Goal: Ask a question: Seek information or help from site administrators or community

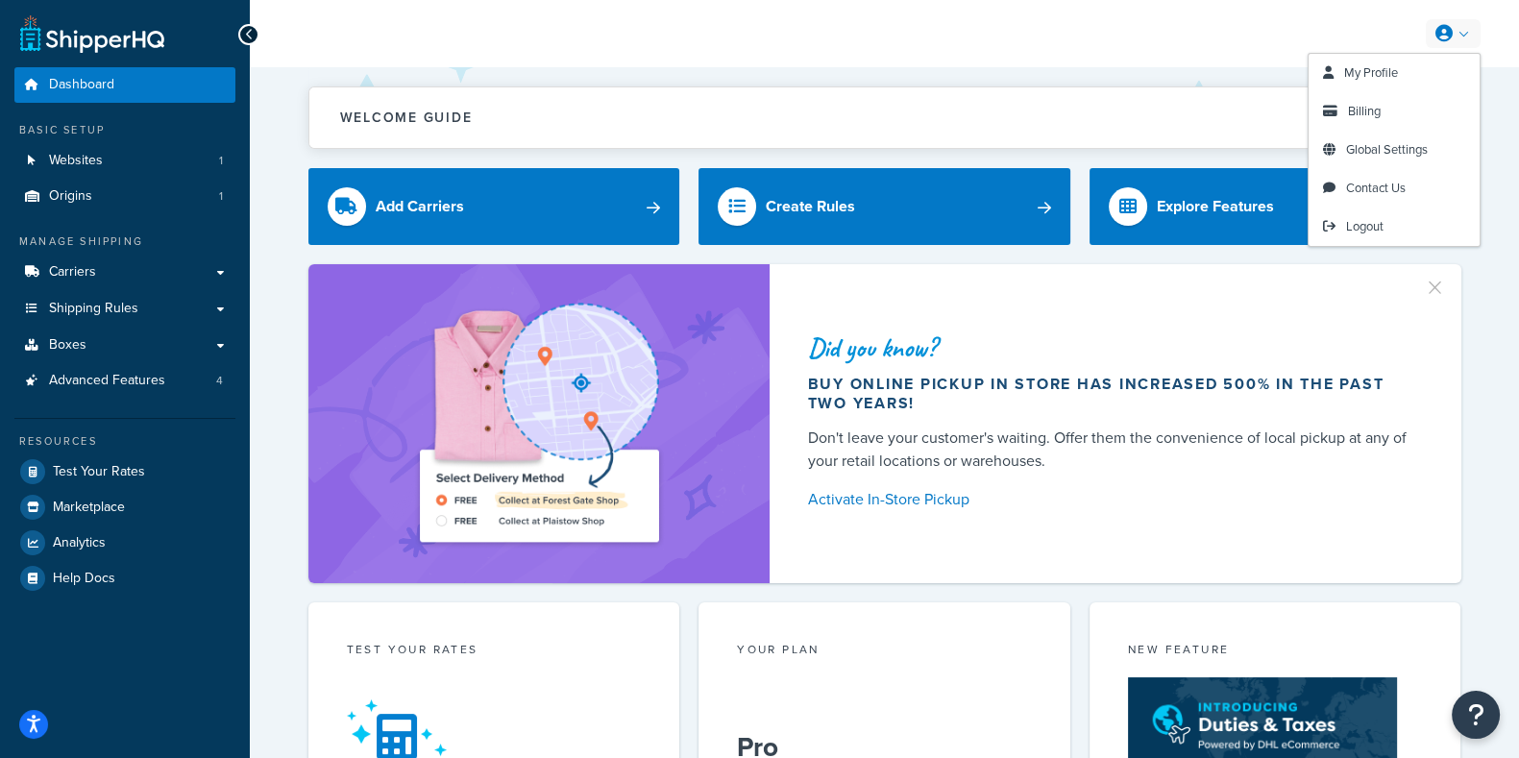
click at [1465, 35] on link at bounding box center [1453, 33] width 55 height 29
click at [1359, 114] on span "Billing" at bounding box center [1364, 111] width 33 height 18
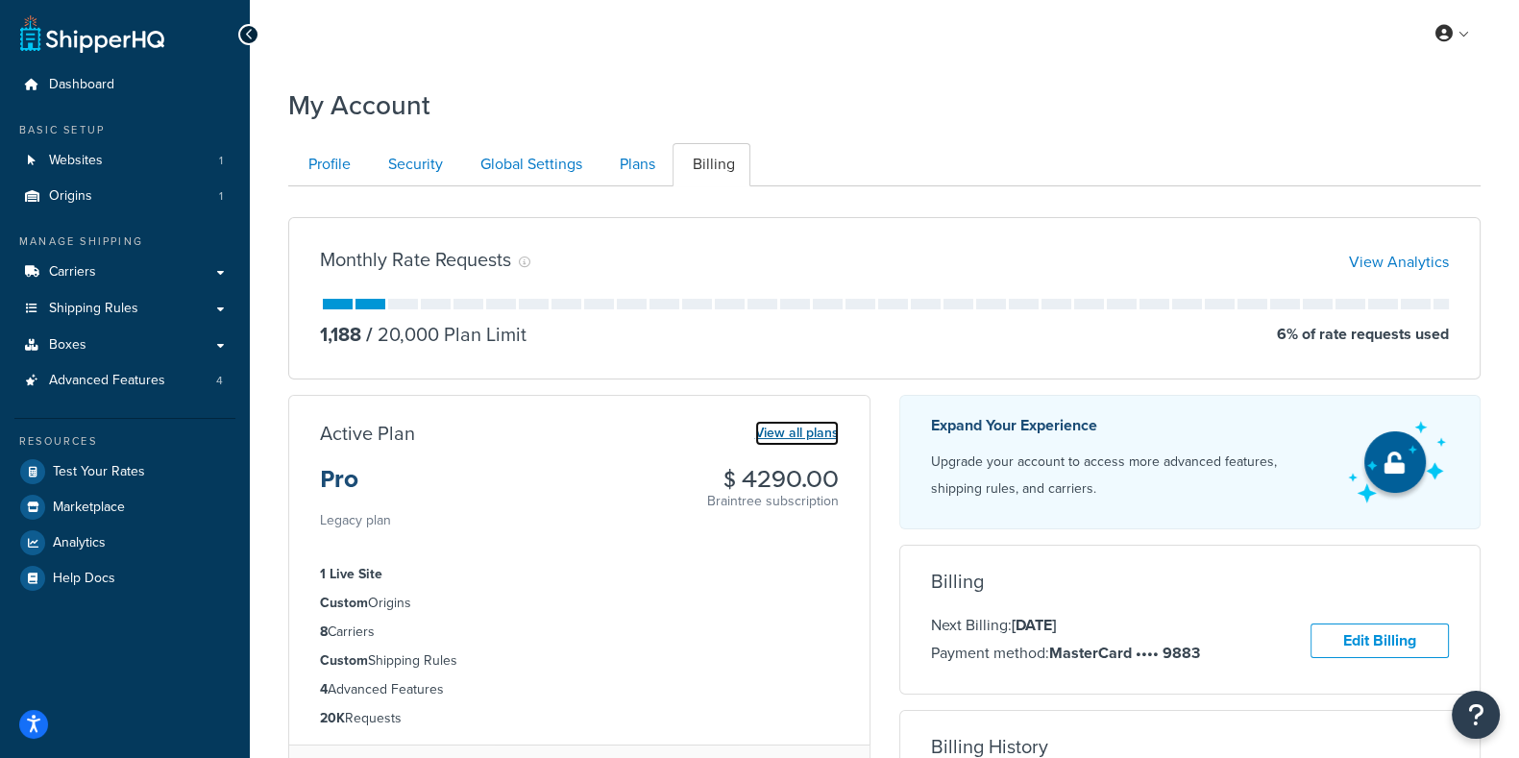
click at [796, 430] on link "View all plans" at bounding box center [797, 433] width 84 height 25
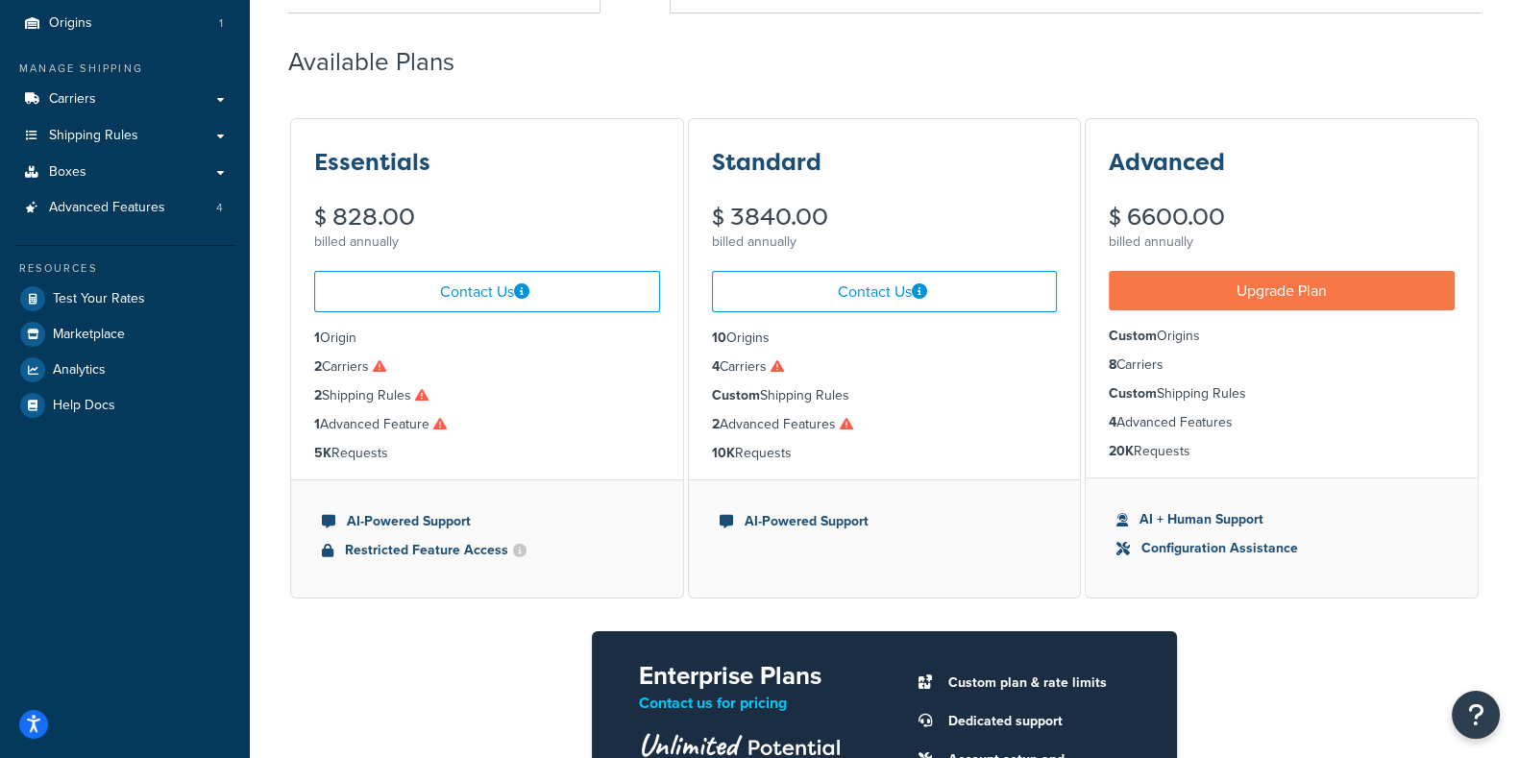
scroll to position [155, 0]
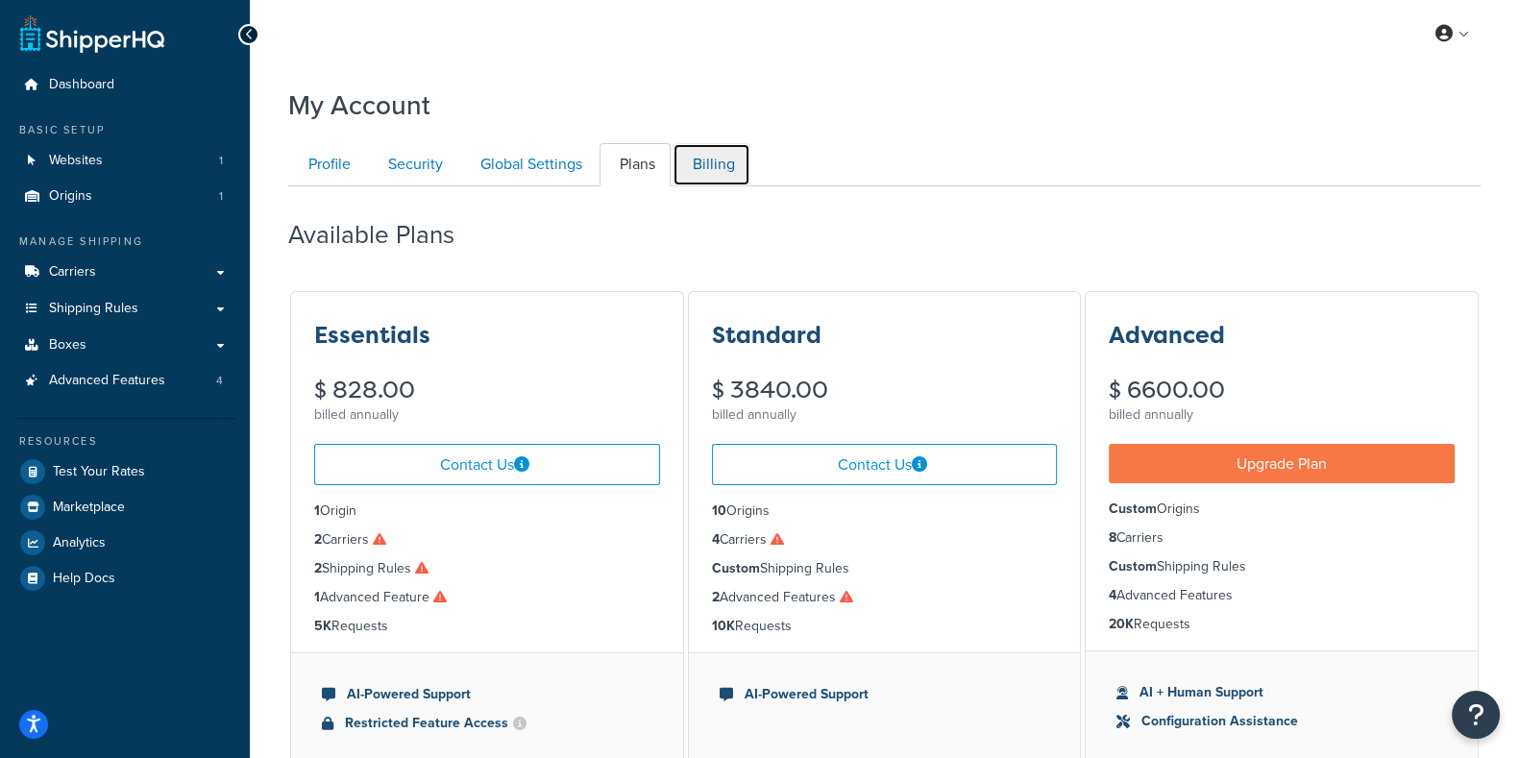
click at [708, 164] on link "Billing" at bounding box center [711, 164] width 78 height 43
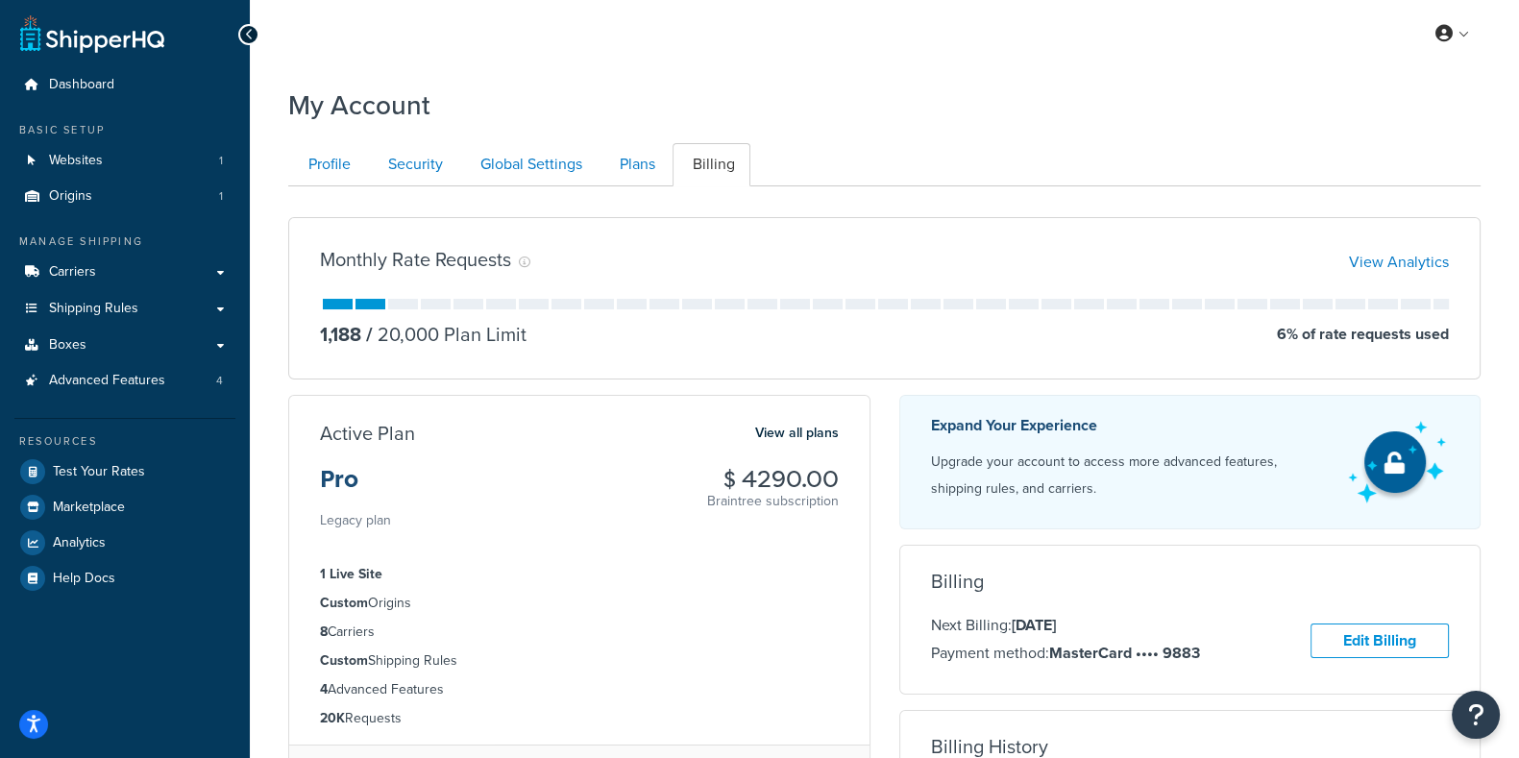
scroll to position [185, 0]
click at [818, 432] on link "View all plans" at bounding box center [797, 433] width 84 height 25
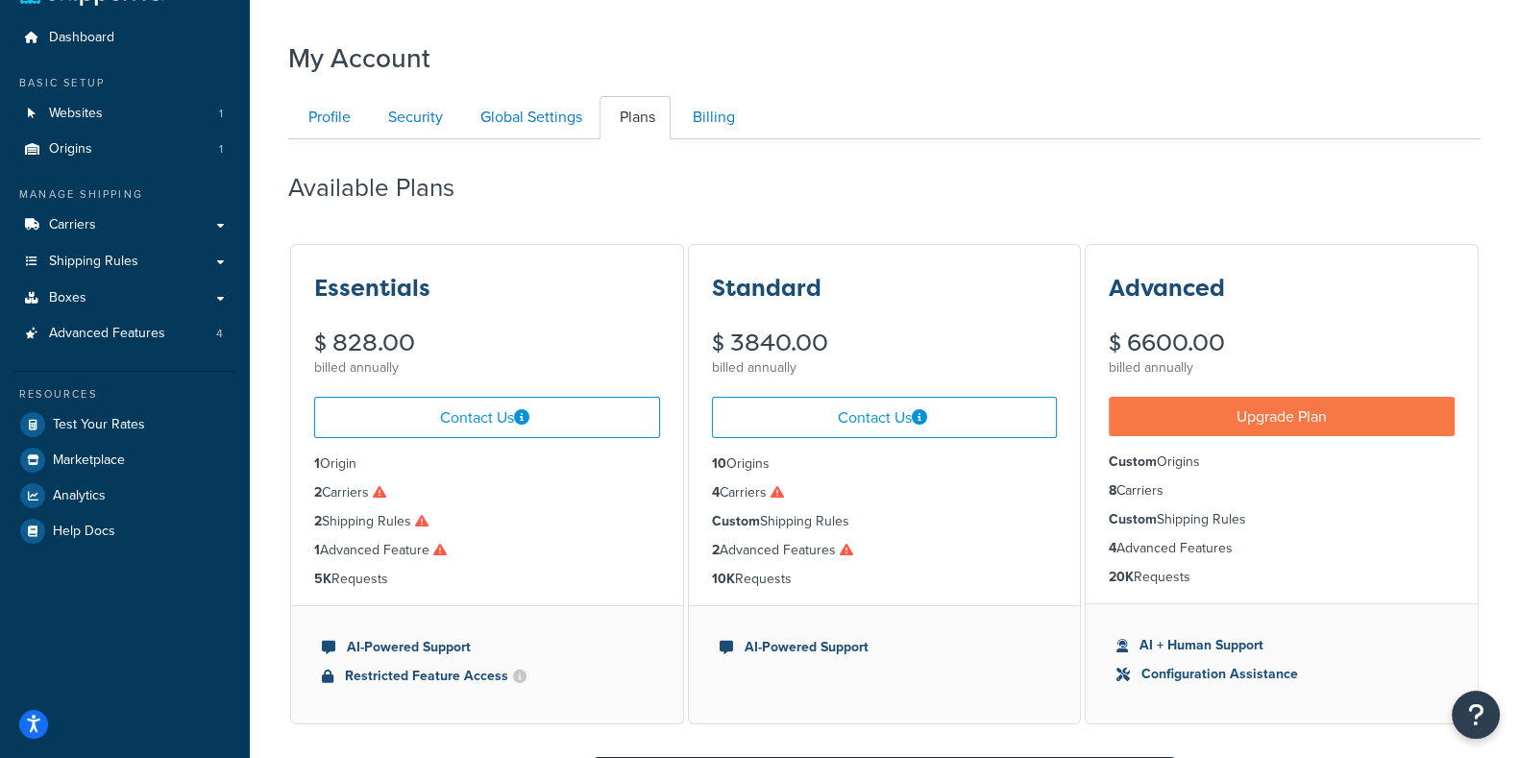
scroll to position [39, 0]
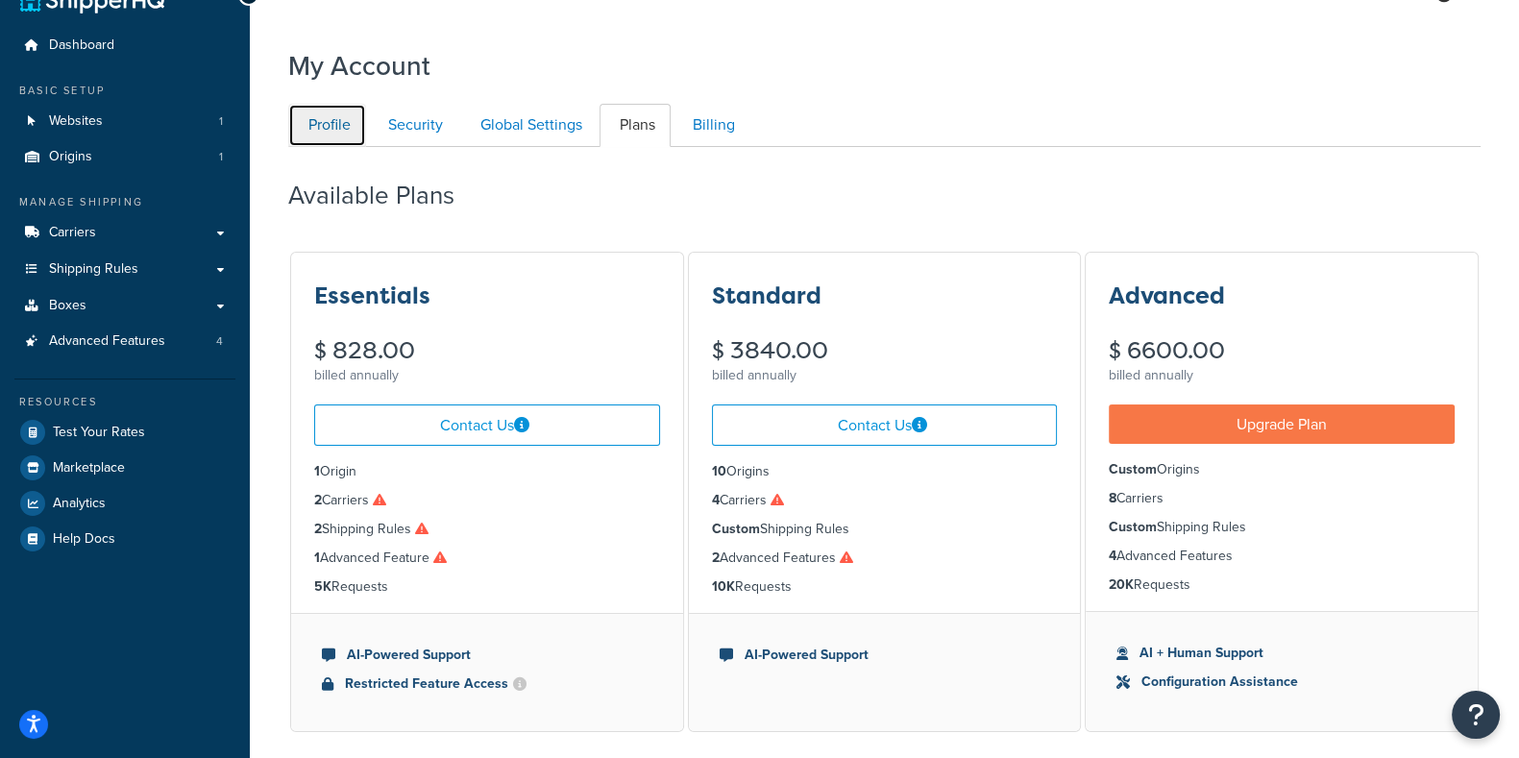
click at [326, 125] on link "Profile" at bounding box center [327, 125] width 78 height 43
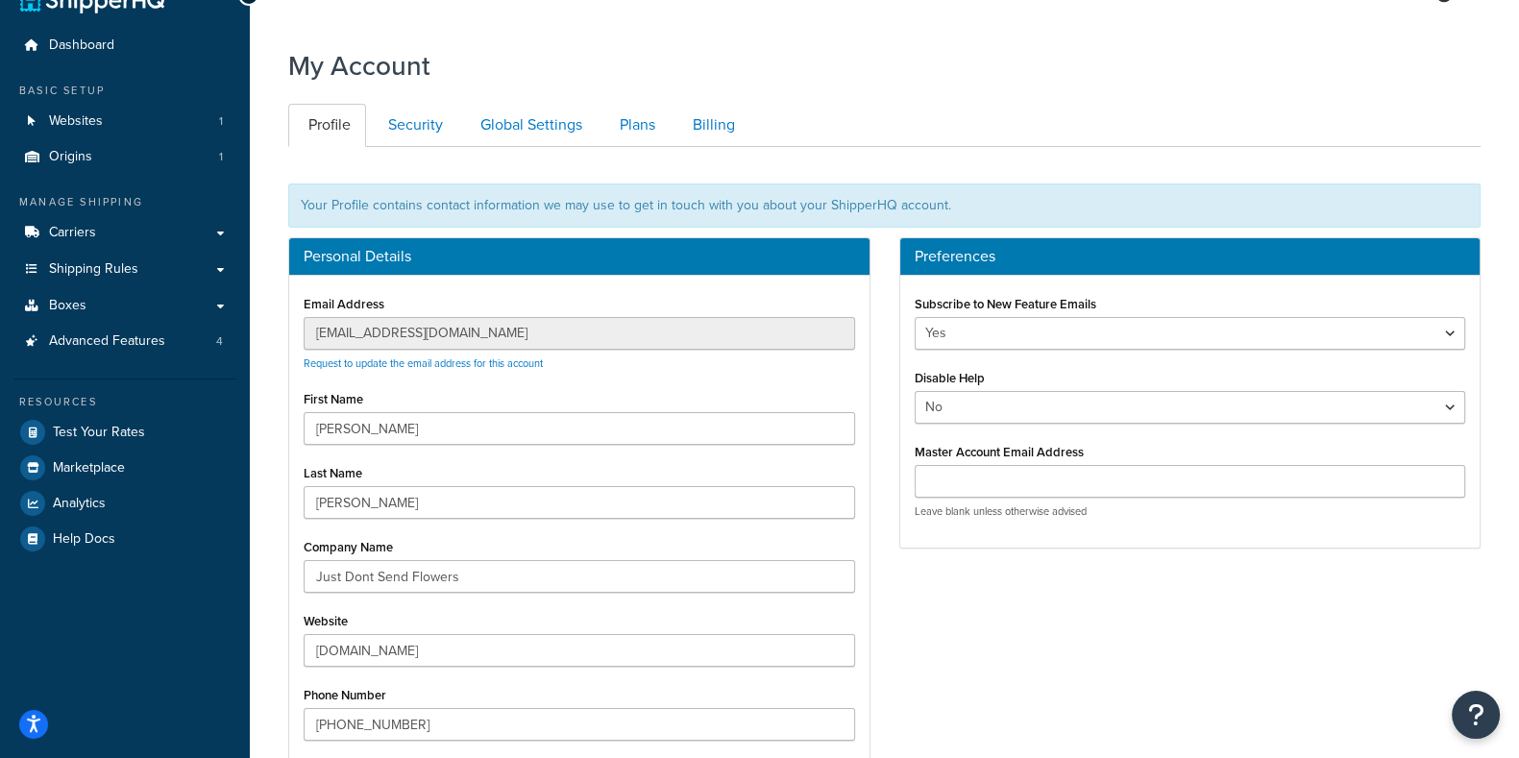
scroll to position [185, 0]
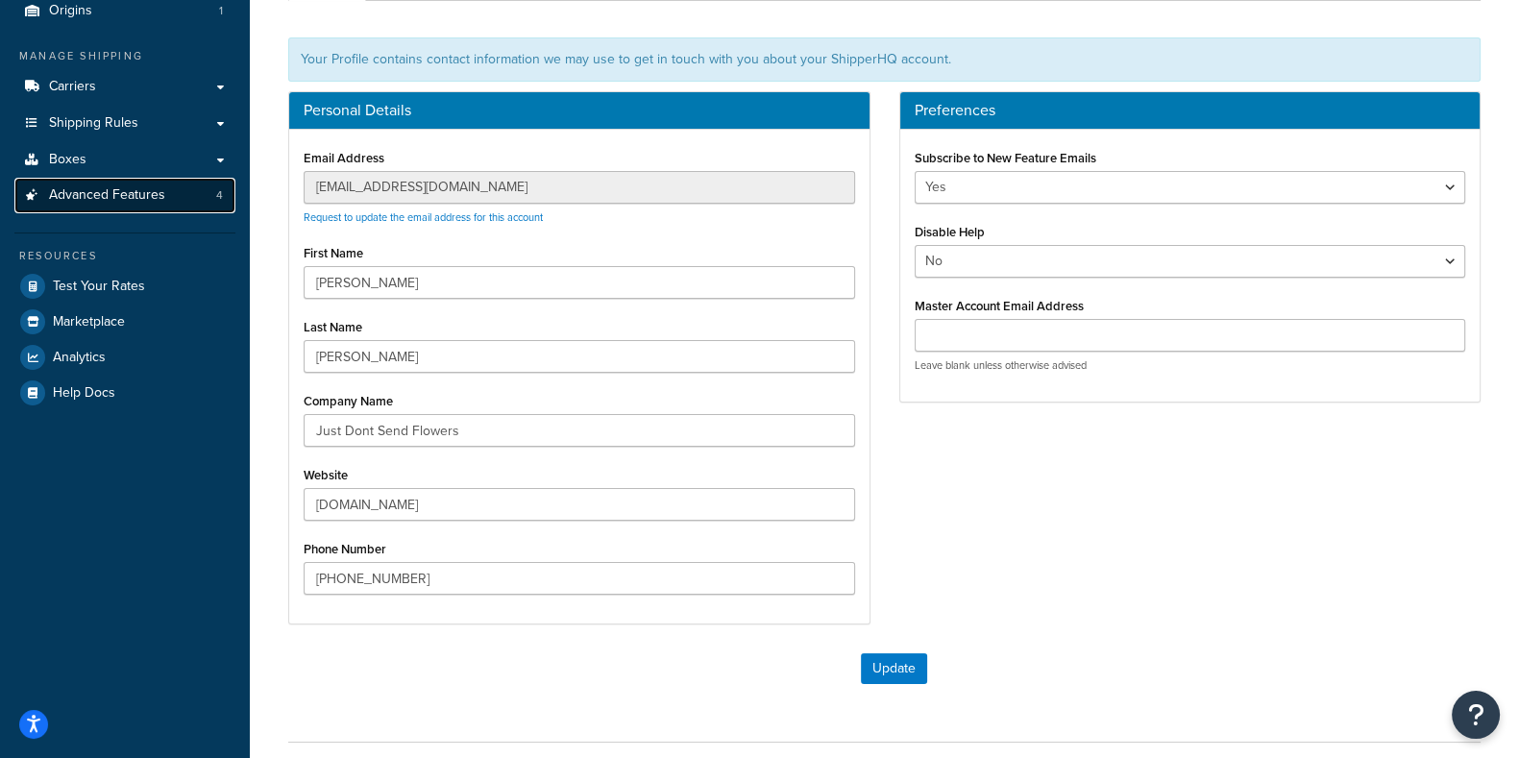
click at [132, 204] on link "Advanced Features 4" at bounding box center [124, 196] width 221 height 36
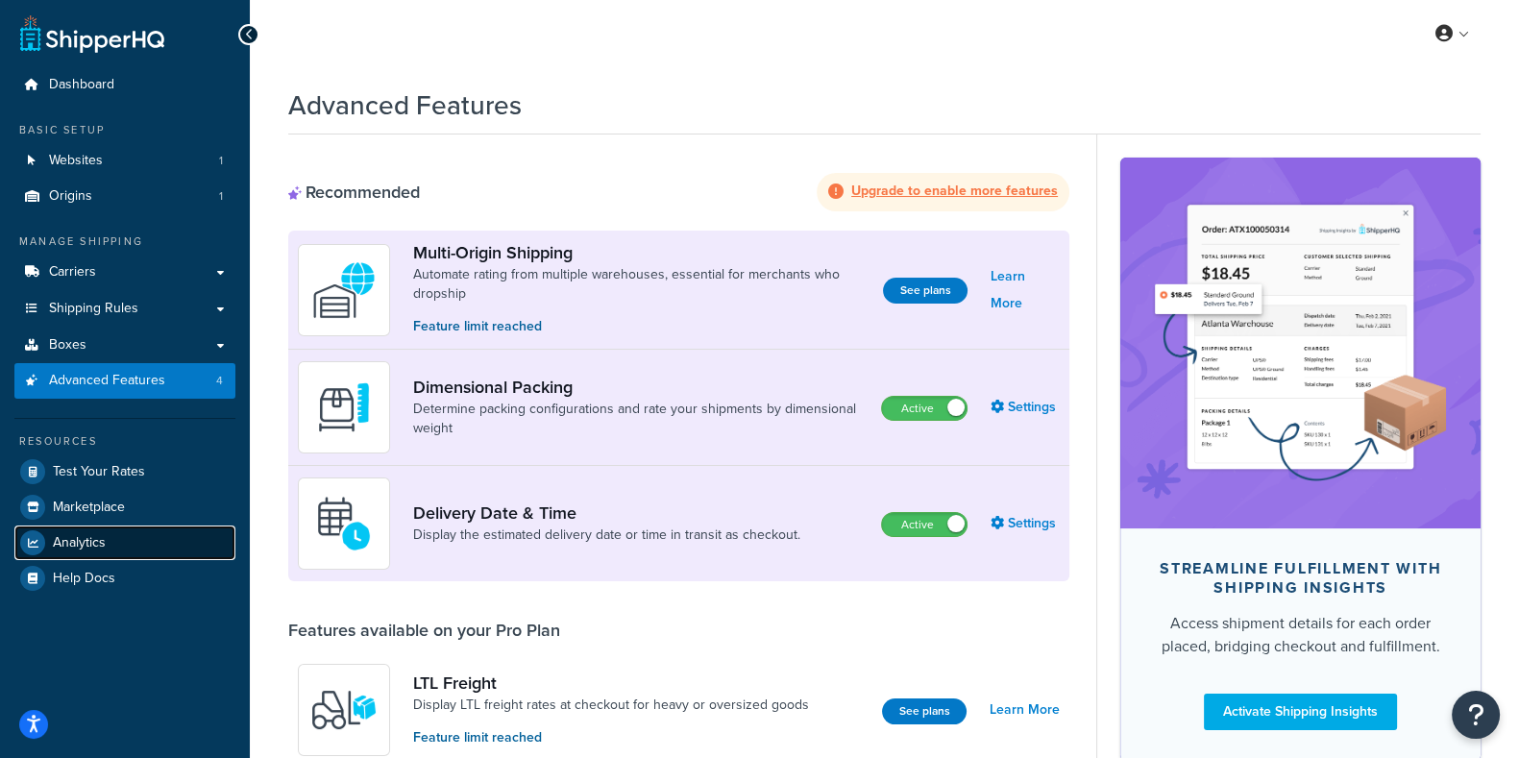
click at [95, 550] on span "Analytics" at bounding box center [79, 543] width 53 height 16
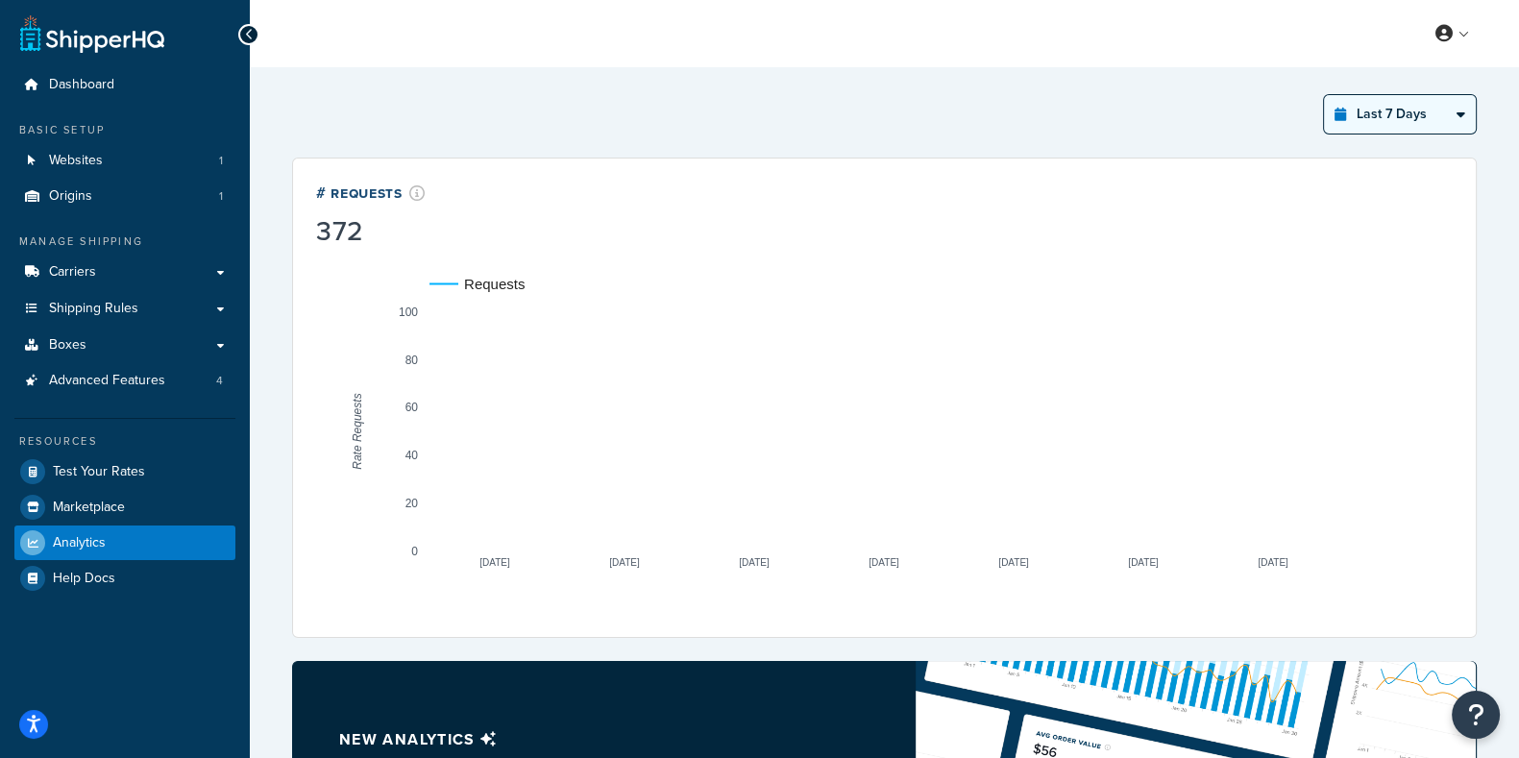
click at [1408, 117] on select "Last 24 Hours Last 7 Days Last 30 Days Last 3 Months Last 6 Months Last 12 Mont…" at bounding box center [1400, 114] width 152 height 38
select select "last_year"
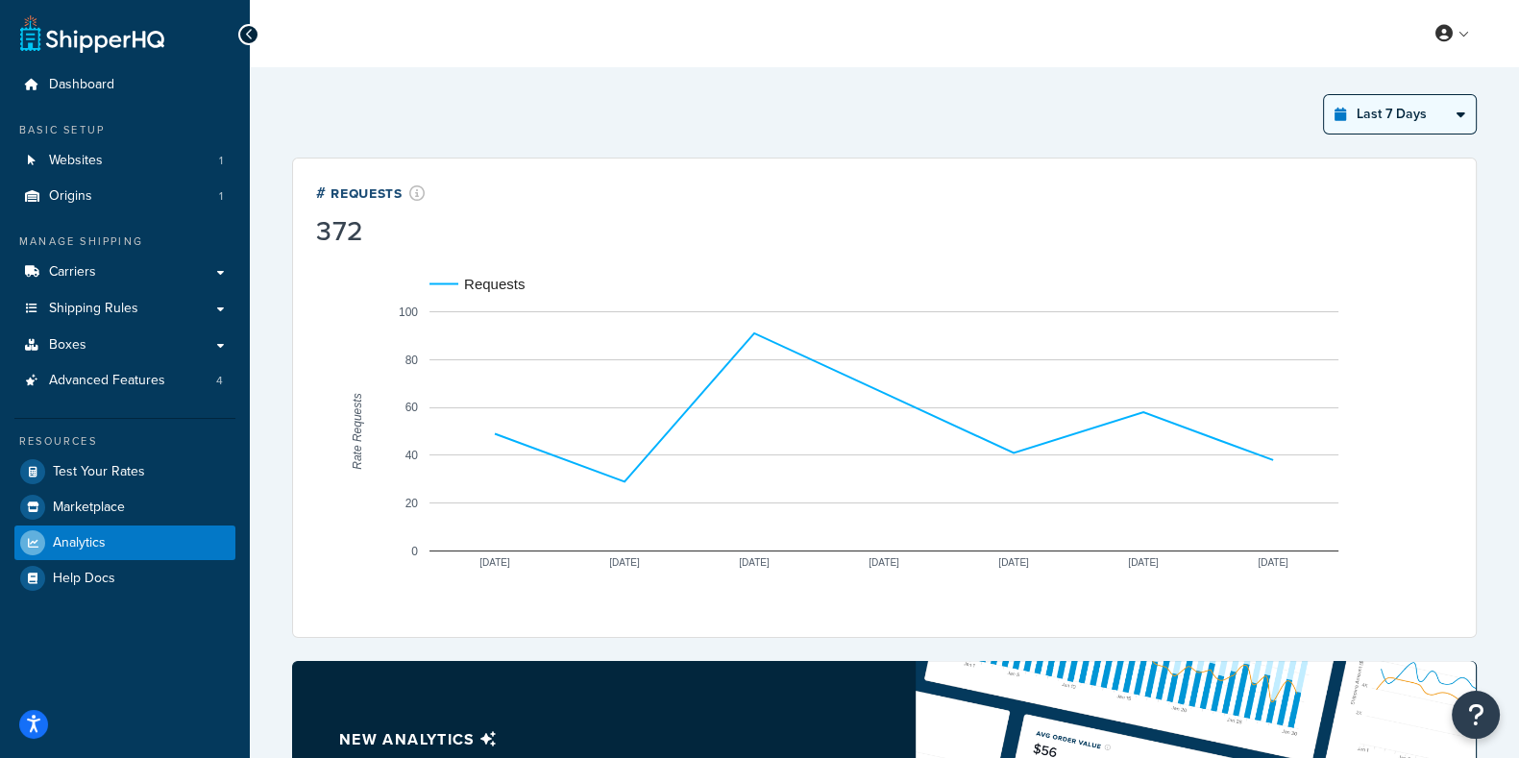
click at [1325, 95] on select "Last 24 Hours Last 7 Days Last 30 Days Last 3 Months Last 6 Months Last 12 Mont…" at bounding box center [1400, 114] width 152 height 38
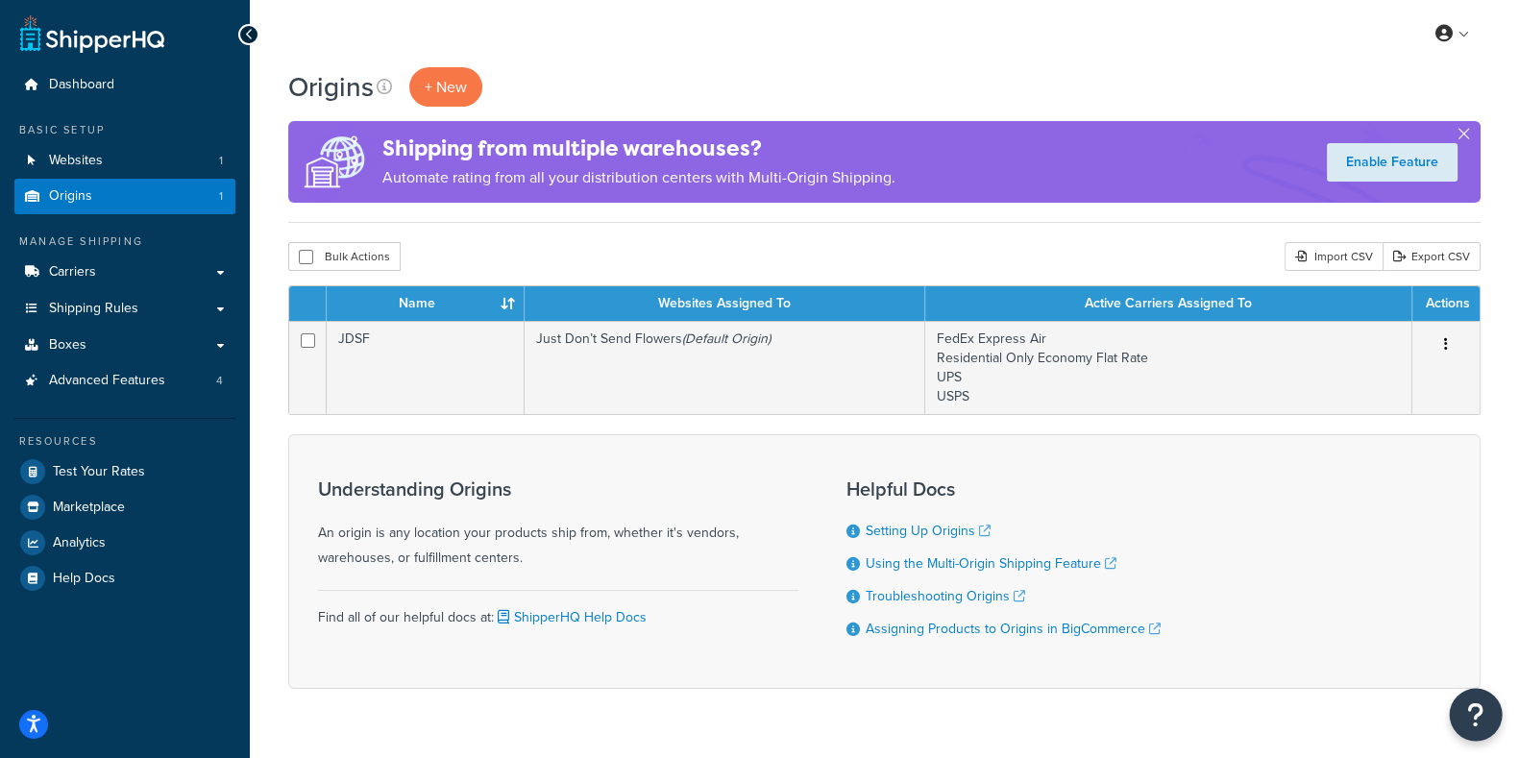
click at [1474, 718] on icon "Open Resource Center" at bounding box center [1476, 714] width 18 height 27
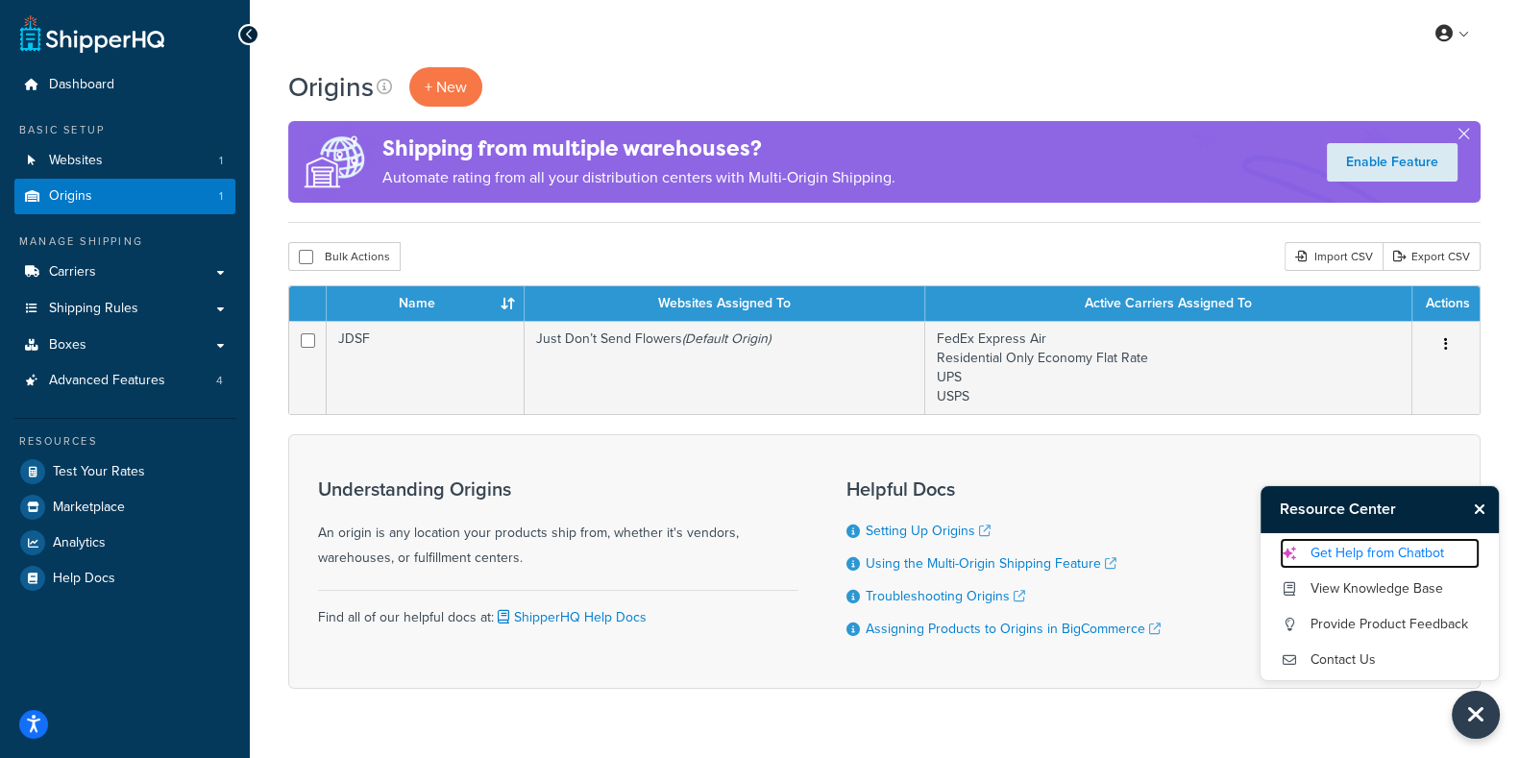
click at [1359, 550] on link "Get Help from Chatbot" at bounding box center [1380, 553] width 200 height 31
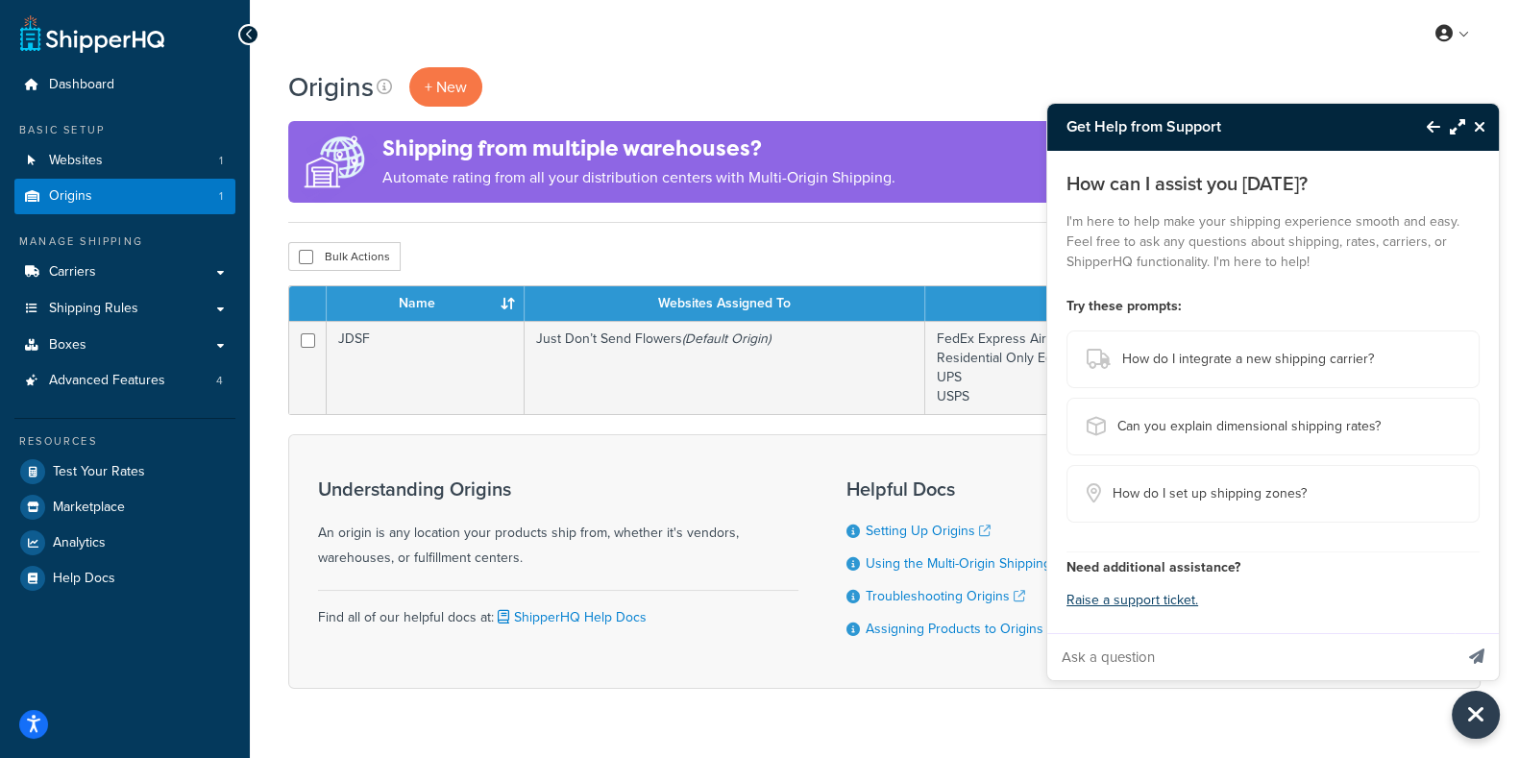
click at [1111, 664] on input "Ask a question" at bounding box center [1249, 657] width 405 height 46
type input "Am I required to by on an Enterprise Plan with my BigCommerce platform in order…"
click at [1454, 633] on button "Send message" at bounding box center [1476, 656] width 44 height 47
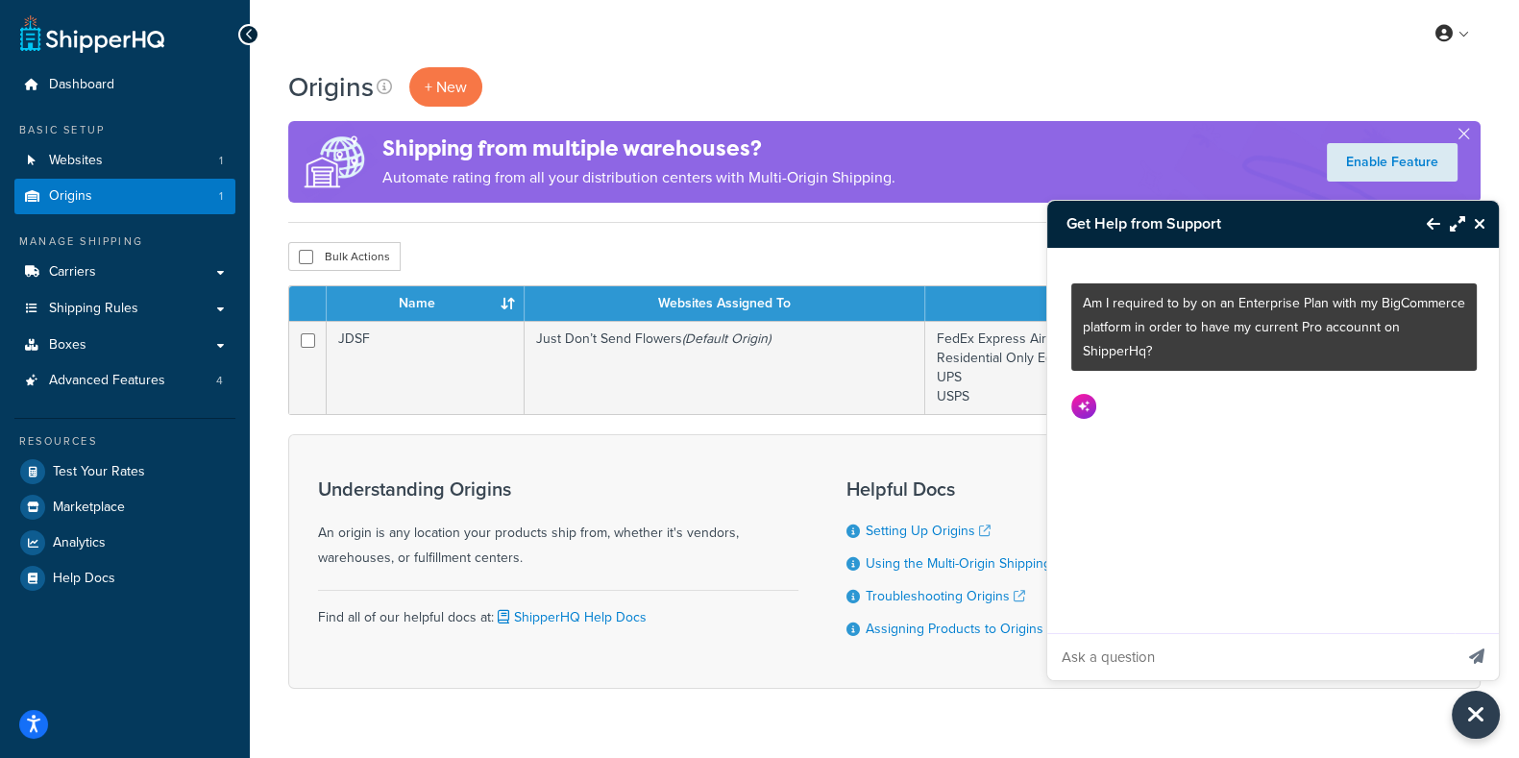
scroll to position [0, 0]
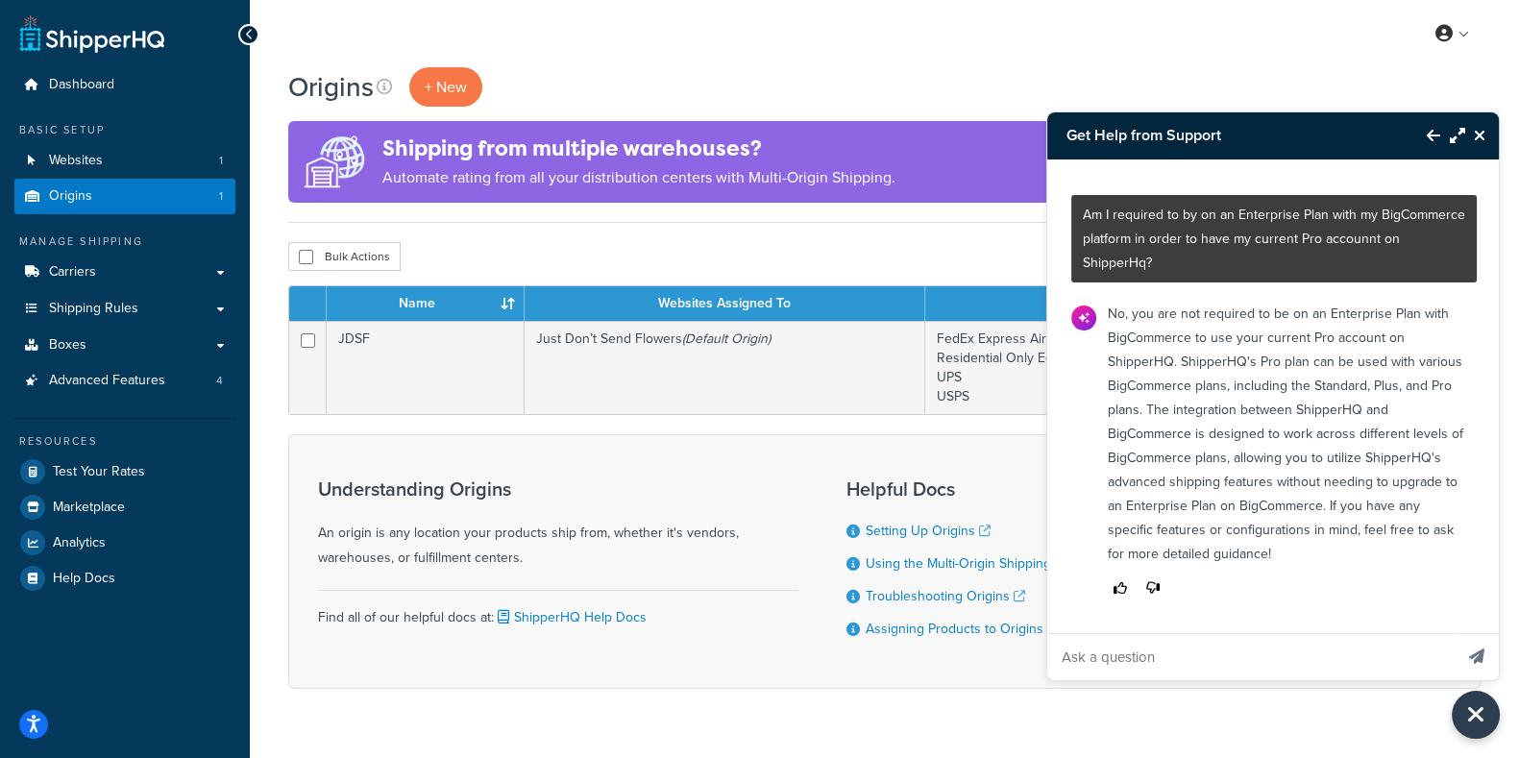
click at [1153, 655] on input "Ask a question" at bounding box center [1249, 657] width 405 height 46
type input "can i chat with a customer service agent?"
click at [1454, 633] on button "Send message" at bounding box center [1476, 656] width 44 height 47
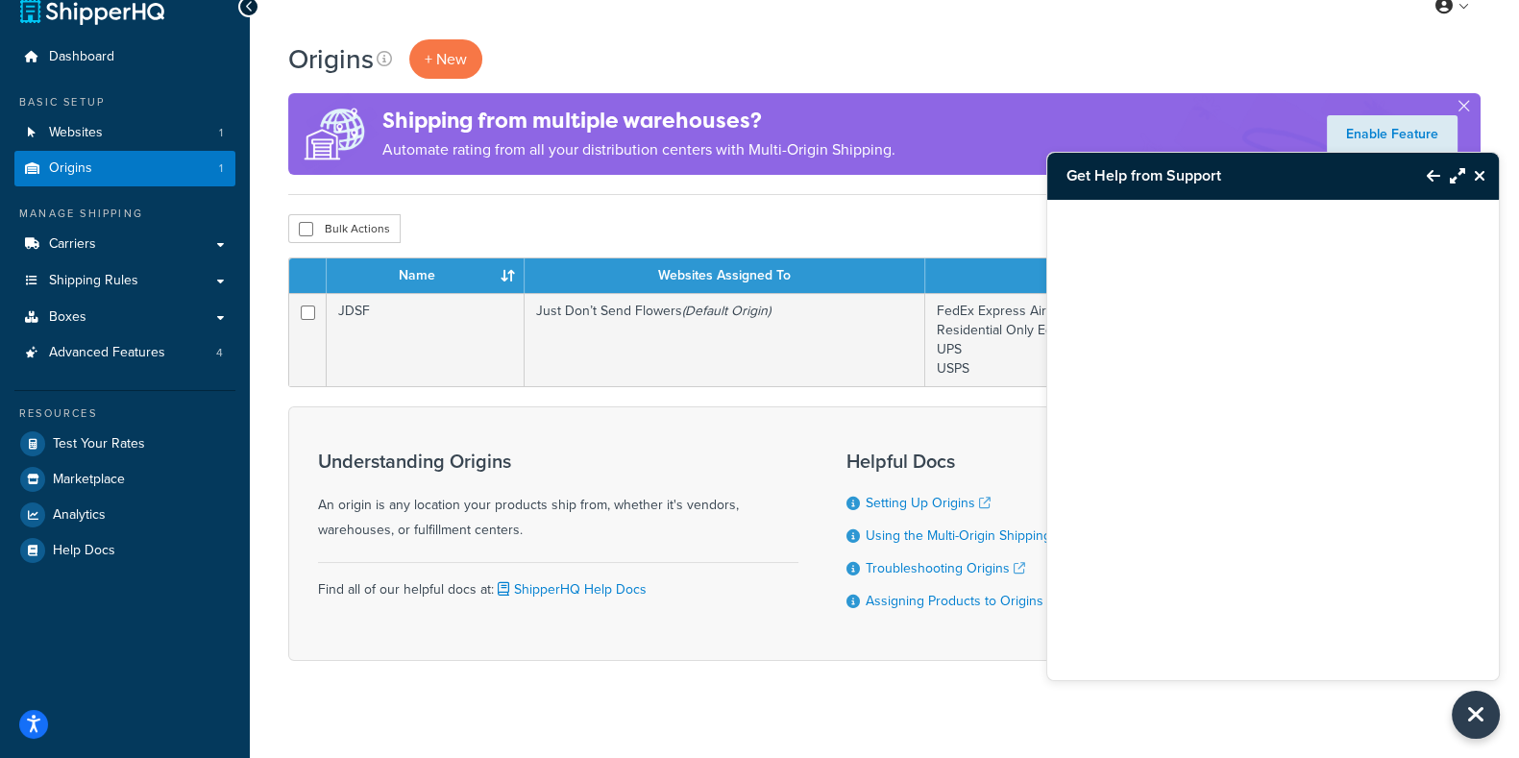
scroll to position [36, 0]
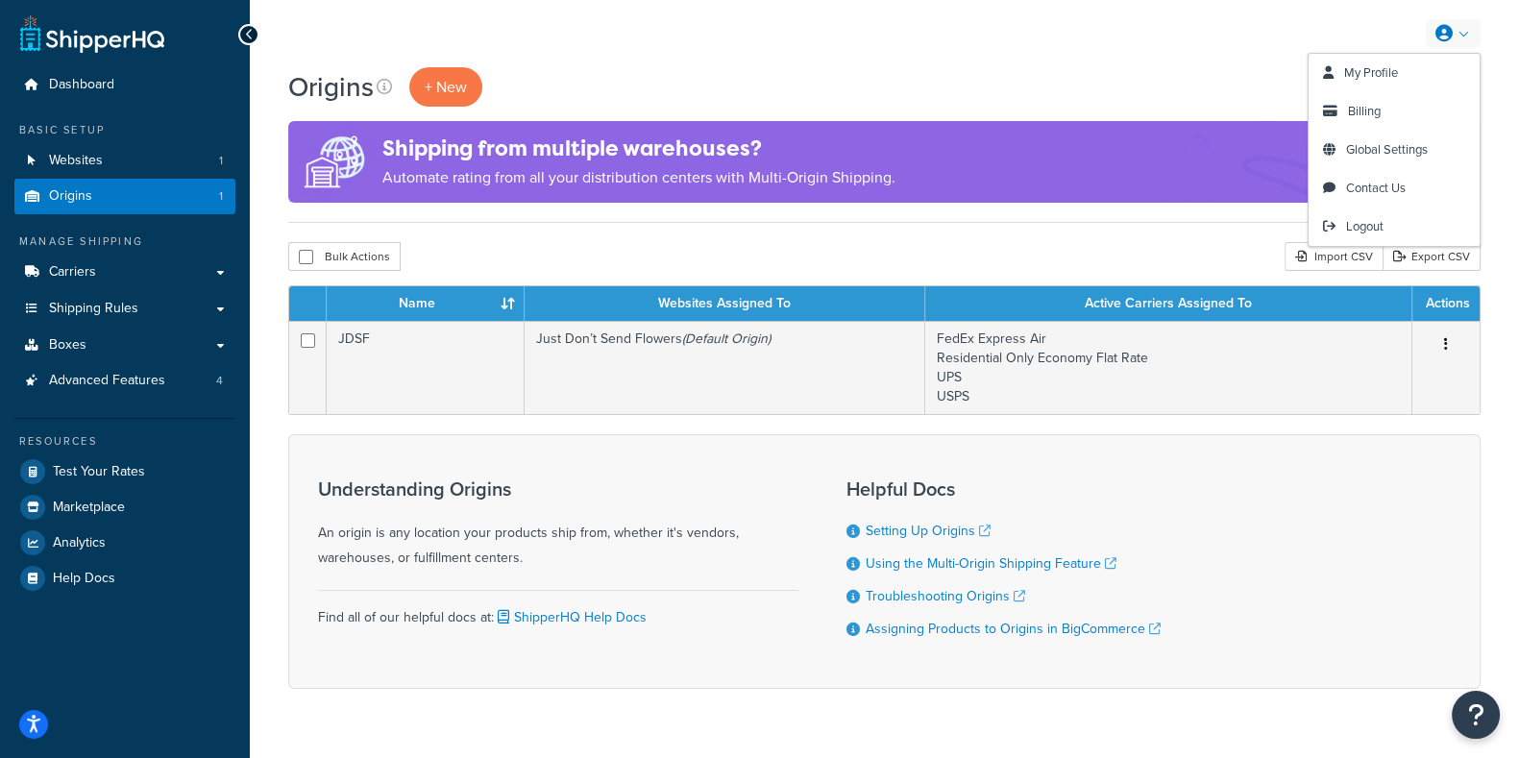
click at [1441, 40] on icon at bounding box center [1443, 33] width 17 height 17
click at [1367, 108] on span "Billing" at bounding box center [1364, 111] width 33 height 18
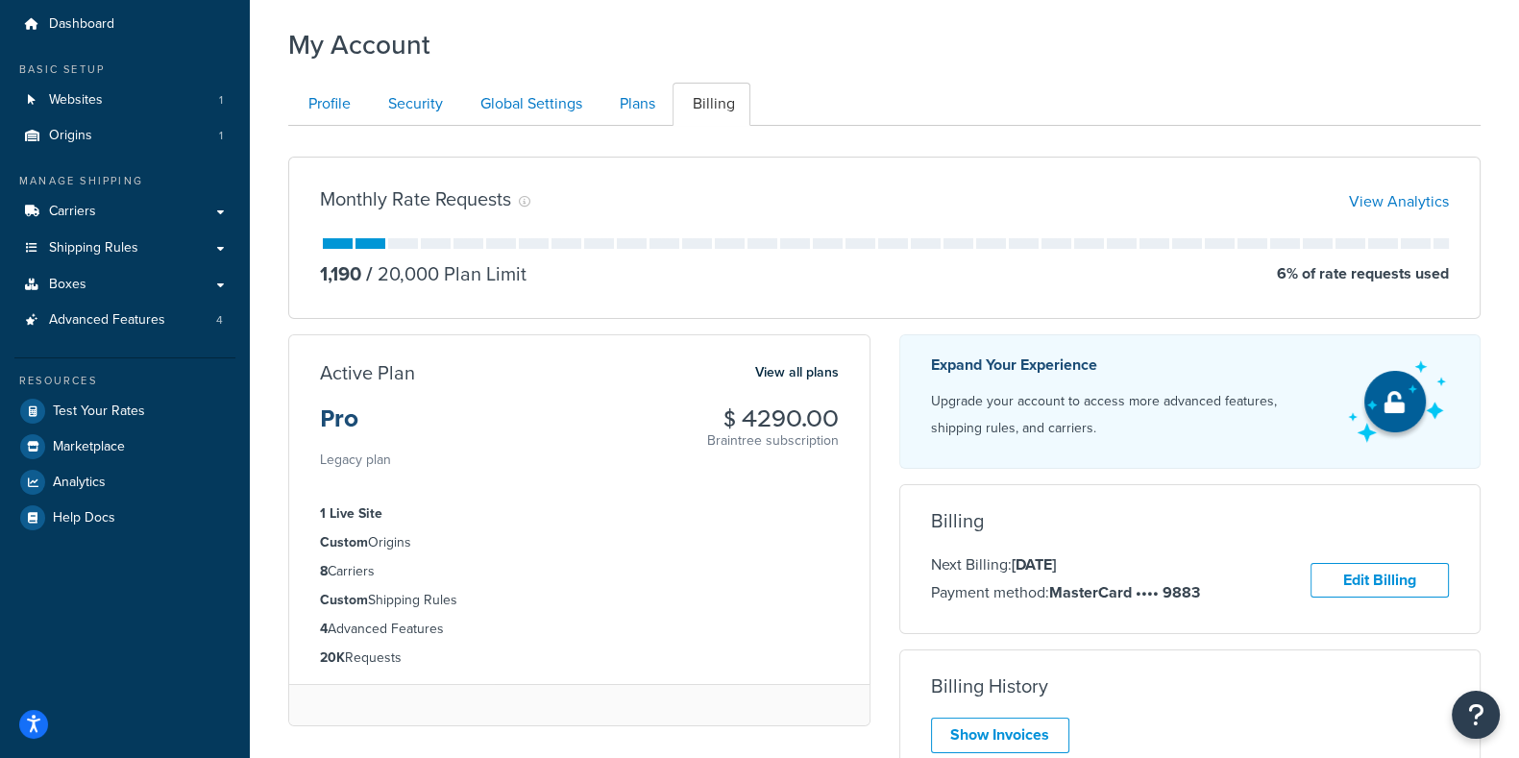
scroll to position [53, 0]
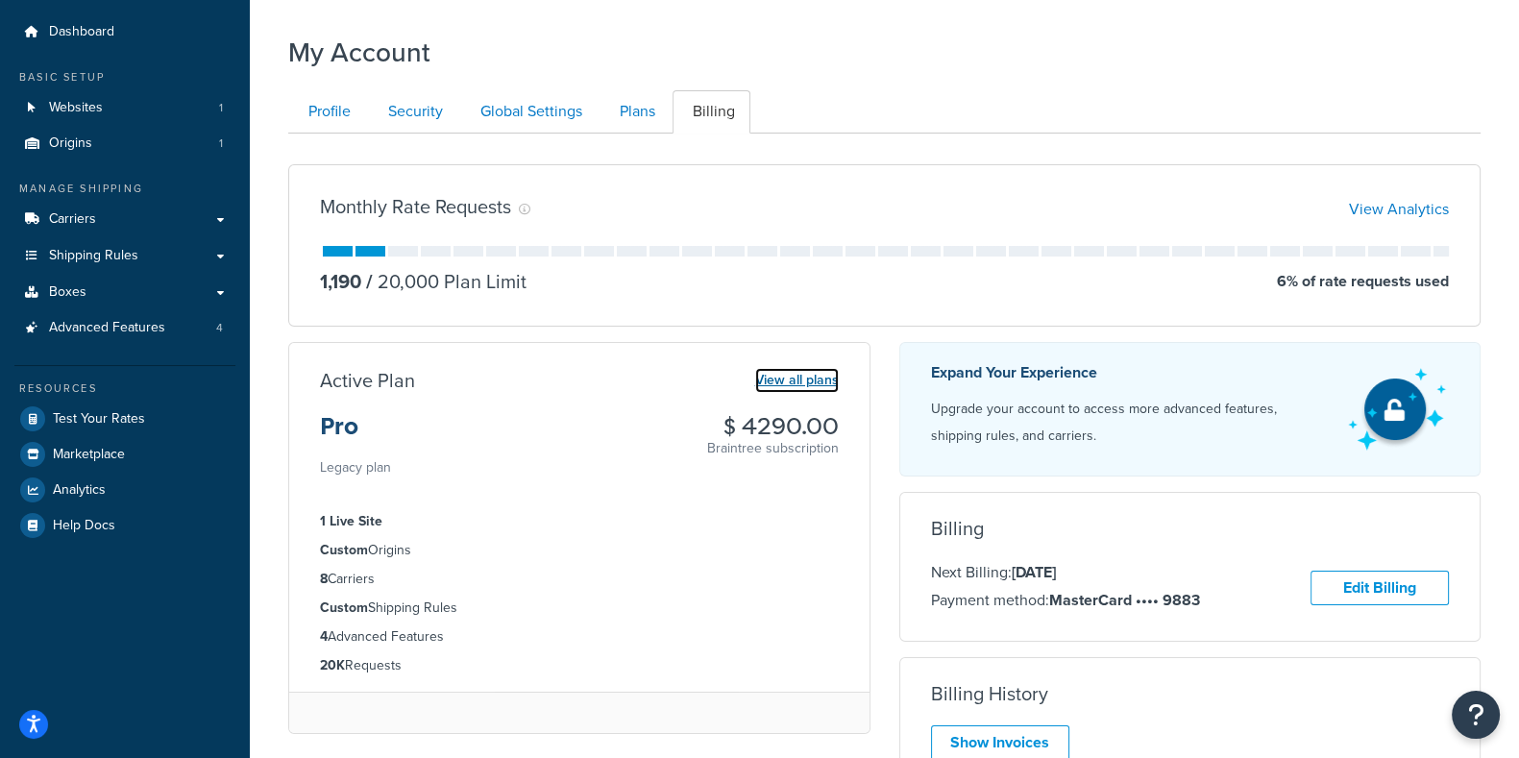
click at [815, 373] on link "View all plans" at bounding box center [797, 380] width 84 height 25
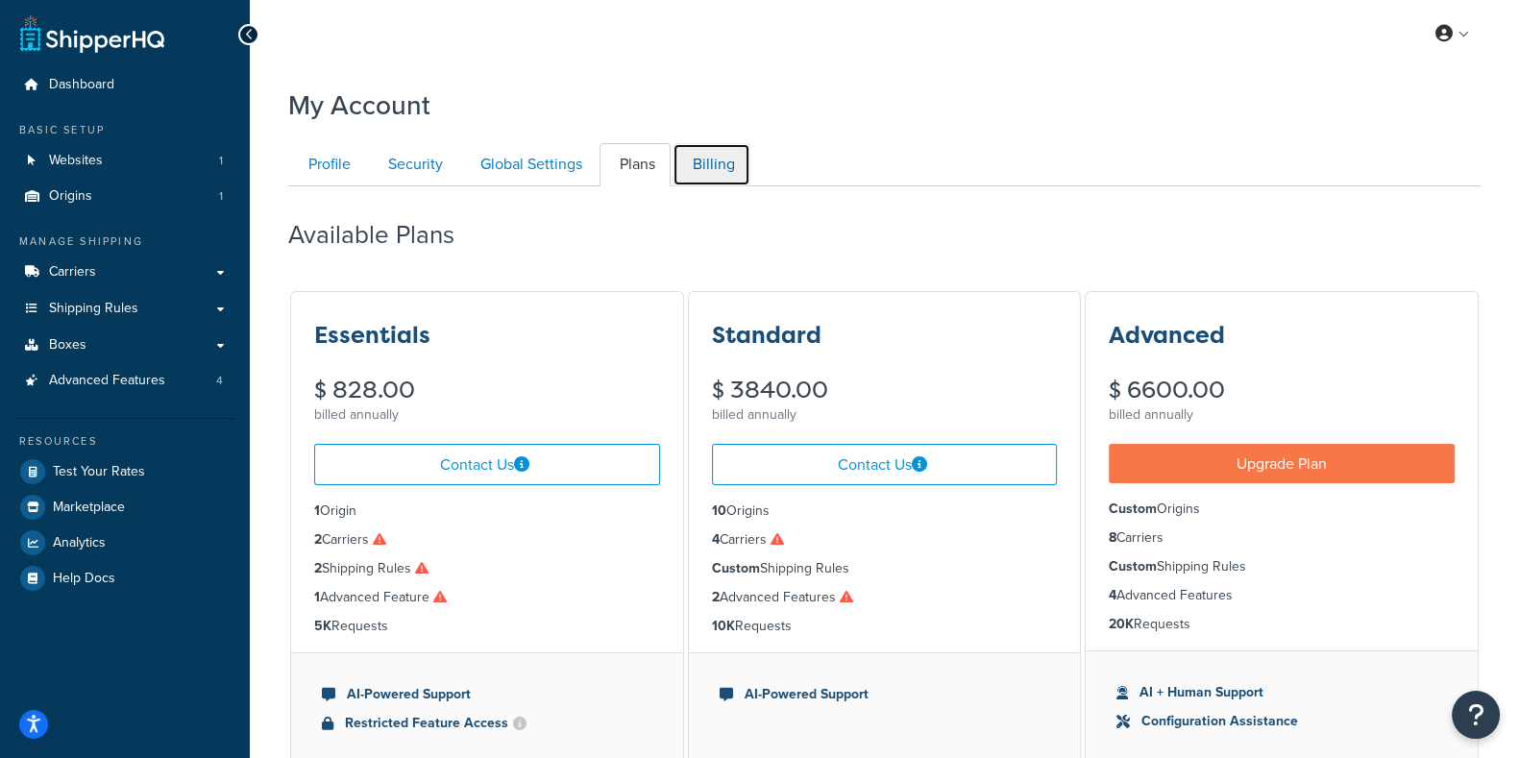
click at [717, 165] on link "Billing" at bounding box center [711, 164] width 78 height 43
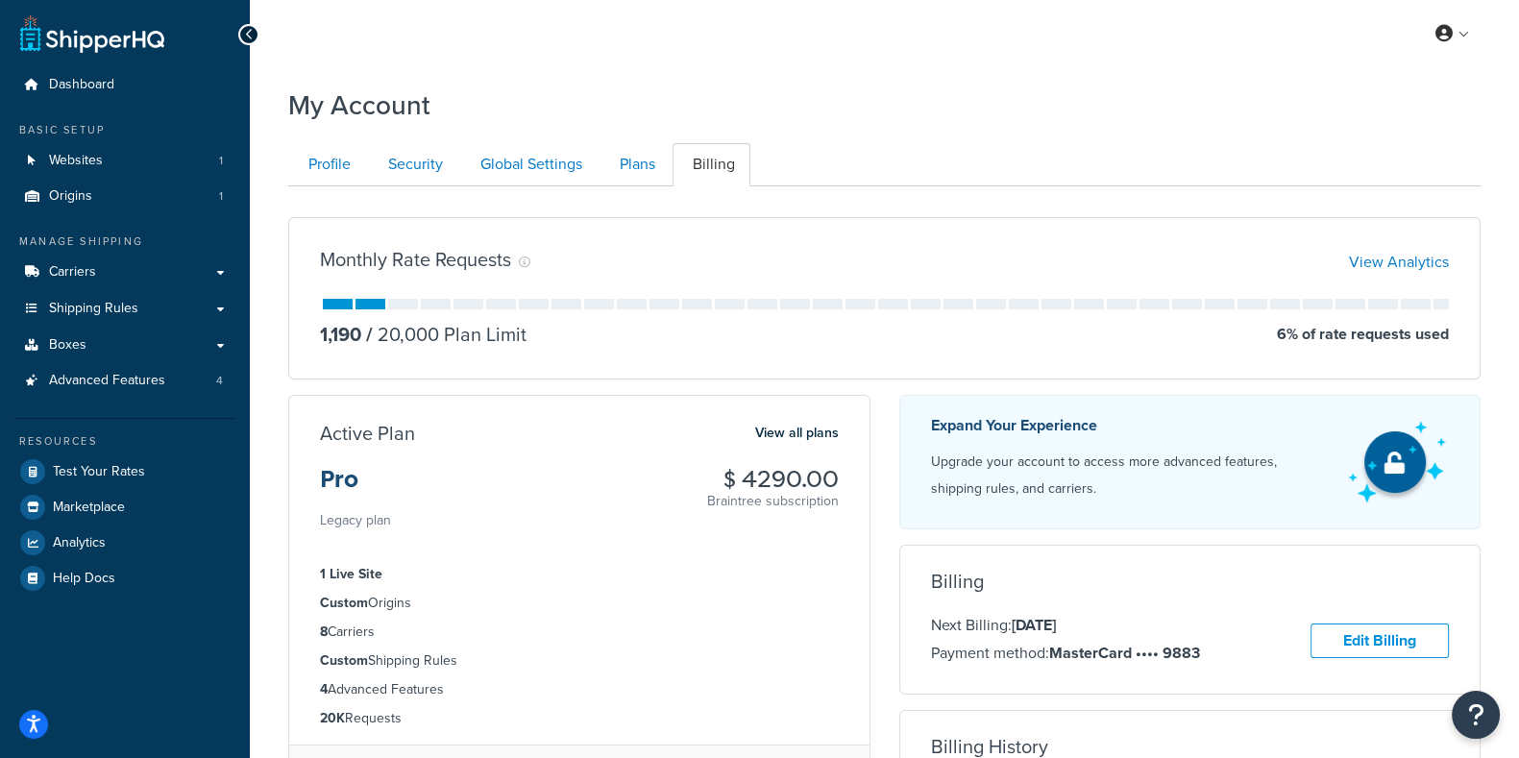
scroll to position [185, 0]
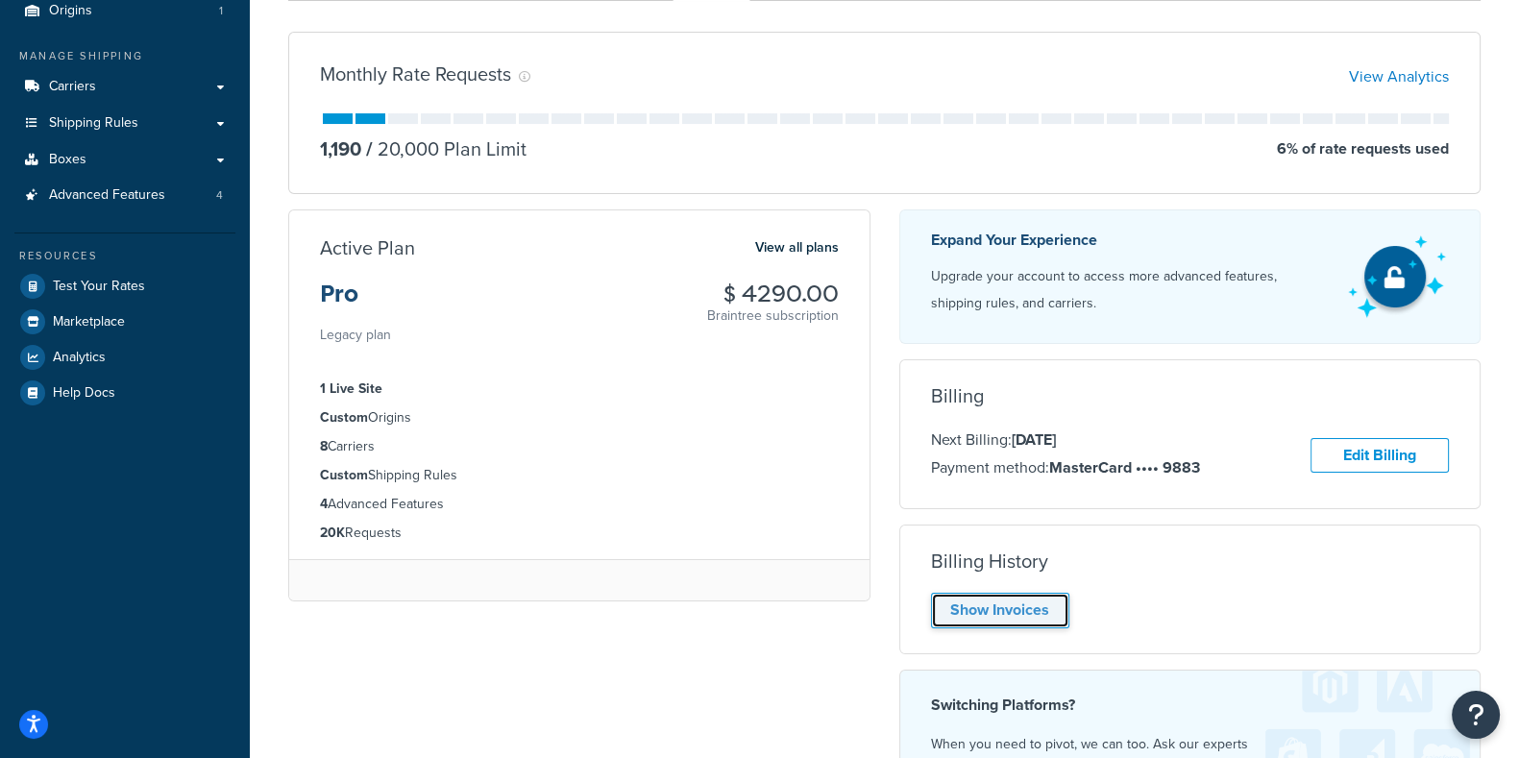
click at [984, 610] on link "Show Invoices" at bounding box center [1000, 611] width 138 height 36
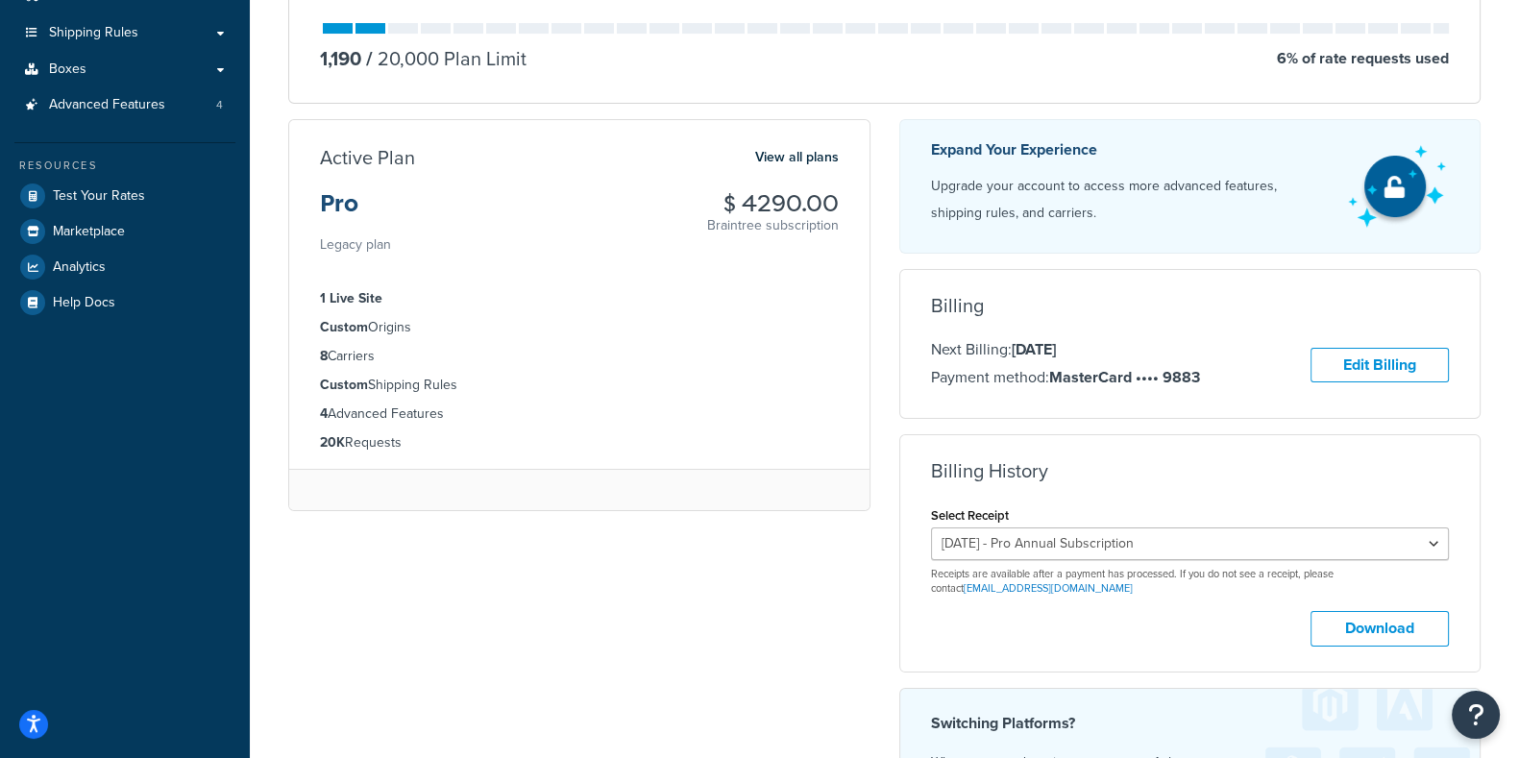
scroll to position [382, 0]
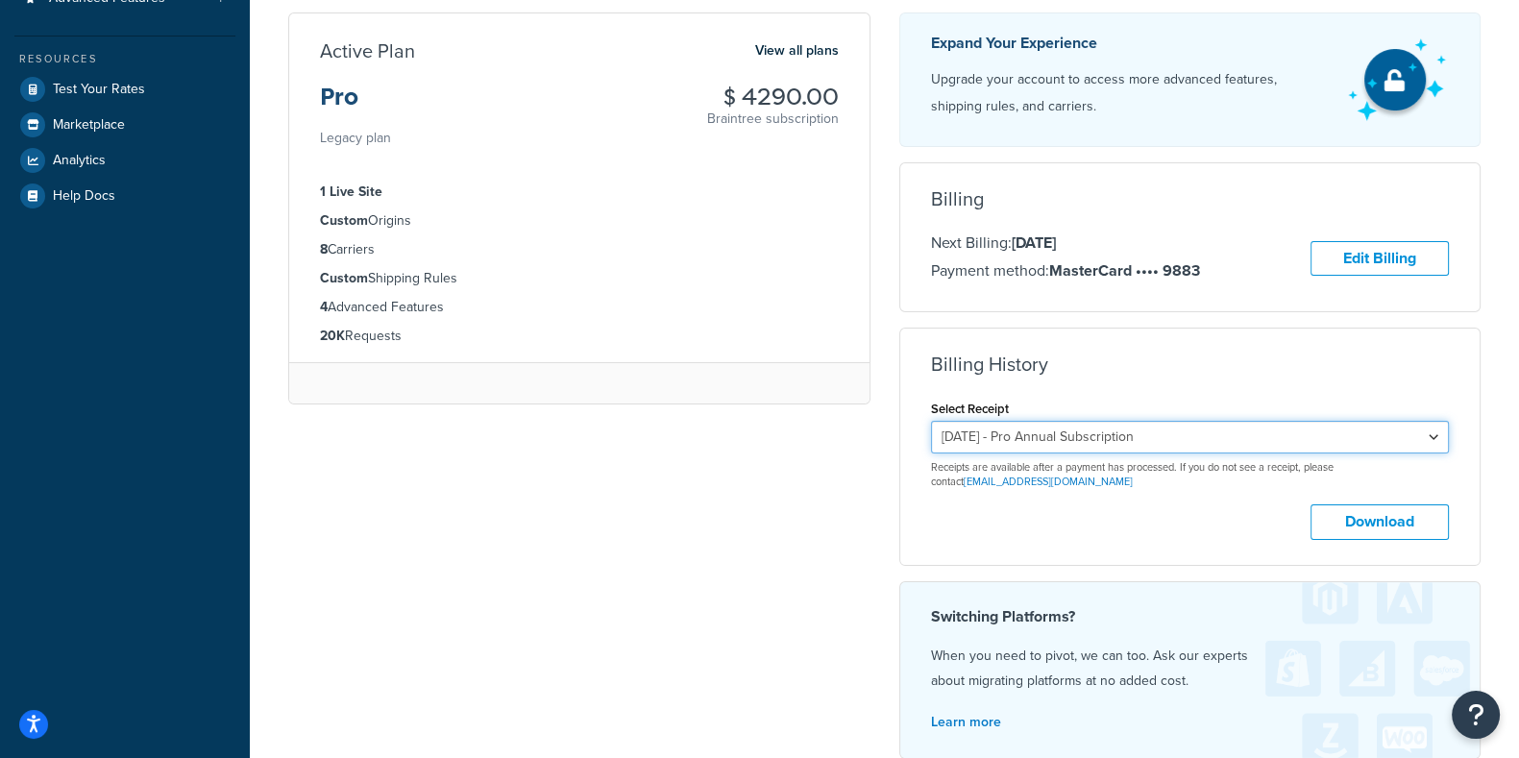
click at [1431, 434] on select "[DATE] - Pro Annual Subscription [DATE] - Pro Annual Subscription [DATE] - Pro …" at bounding box center [1190, 437] width 519 height 33
click at [931, 421] on select "[DATE] - Pro Annual Subscription [DATE] - Pro Annual Subscription [DATE] - Pro …" at bounding box center [1190, 437] width 519 height 33
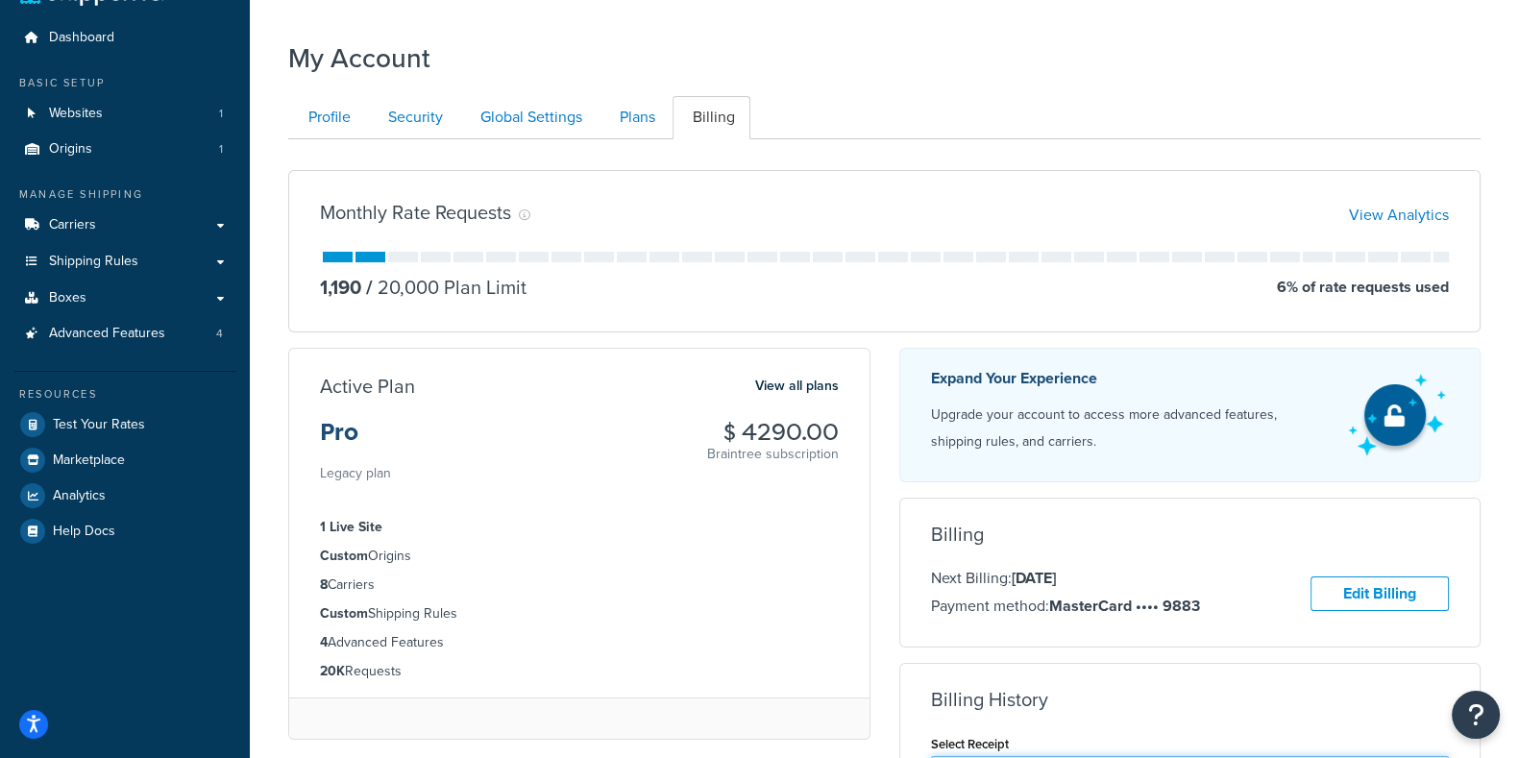
scroll to position [45, 0]
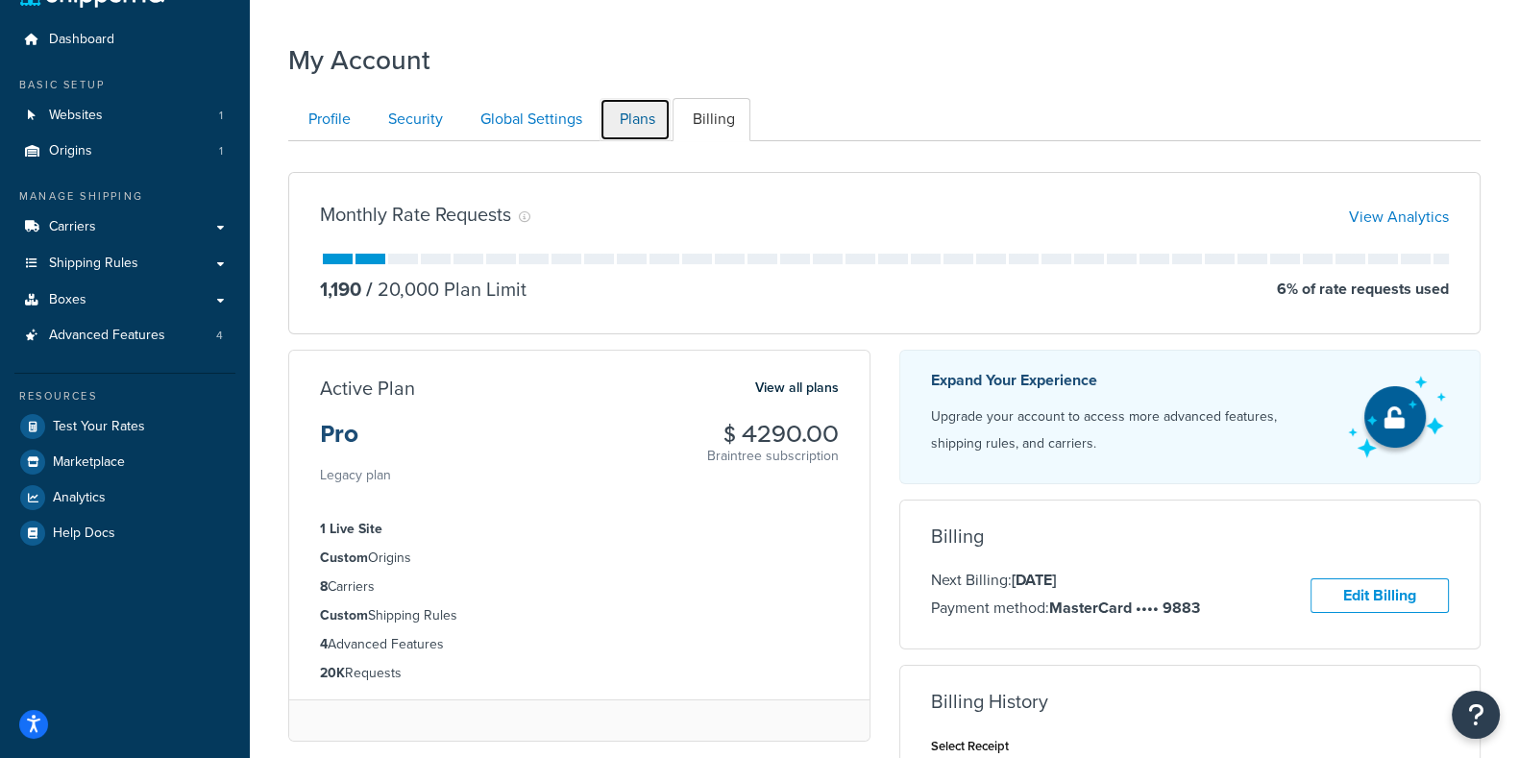
click at [647, 123] on link "Plans" at bounding box center [634, 119] width 71 height 43
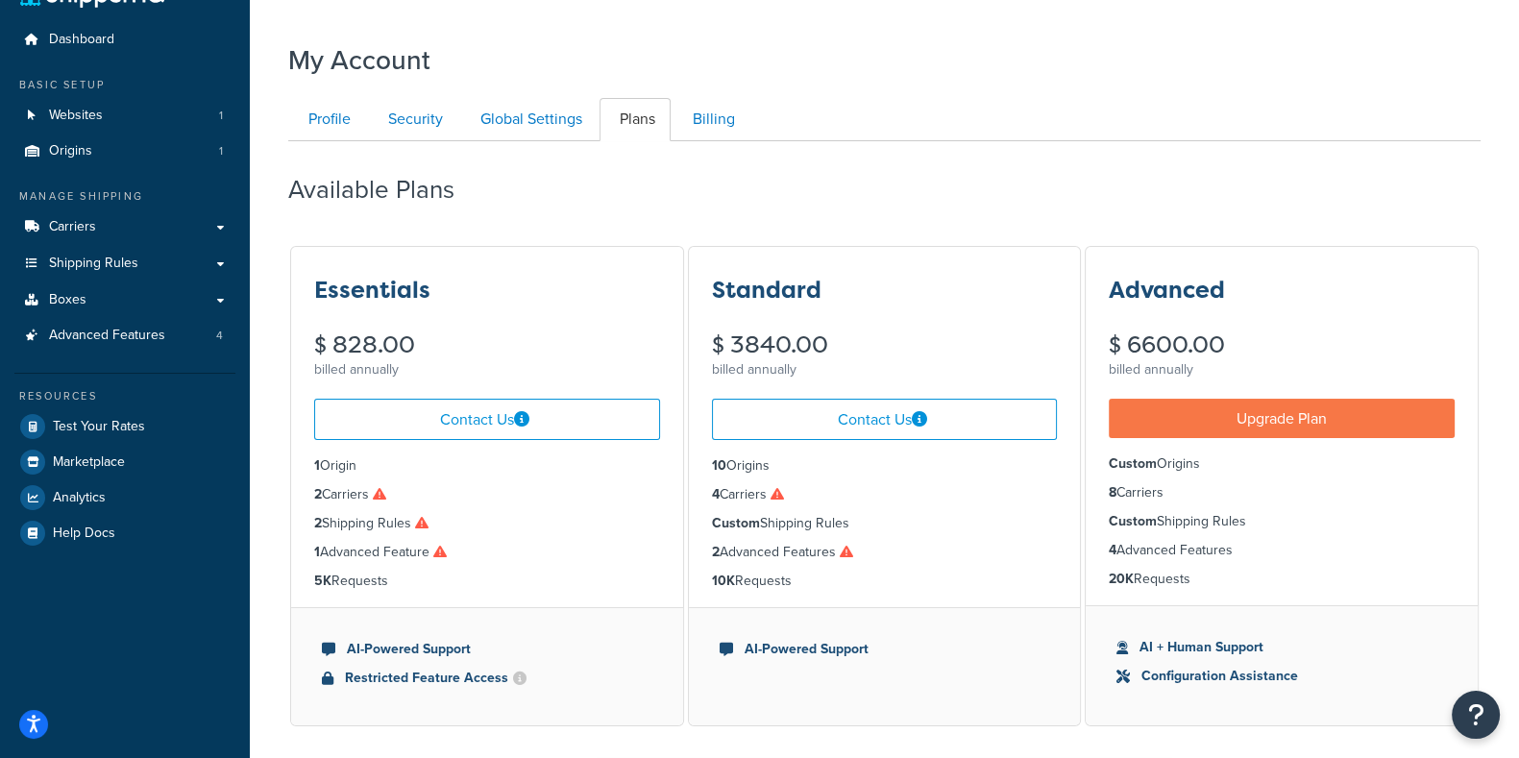
scroll to position [185, 0]
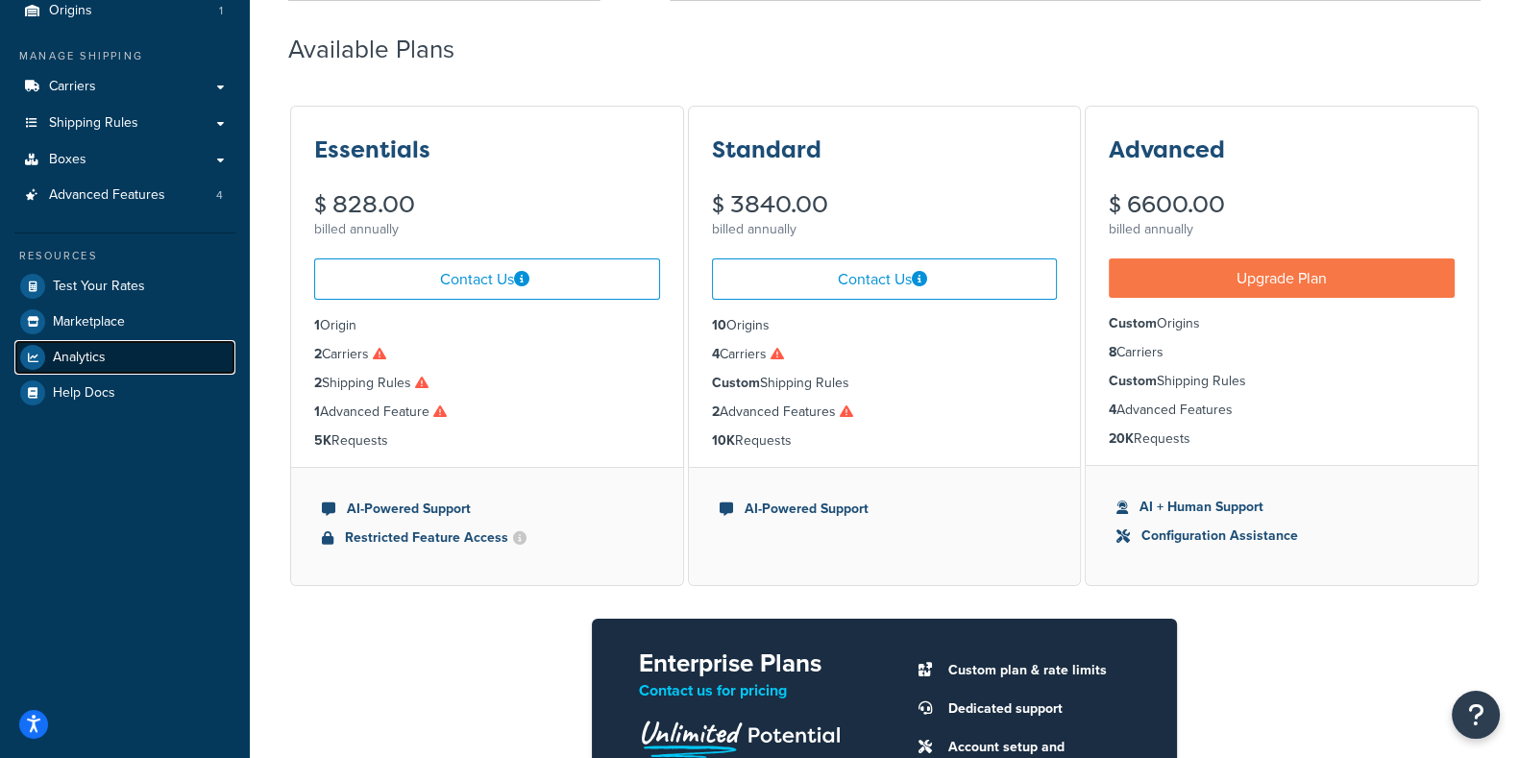
click at [74, 358] on span "Analytics" at bounding box center [79, 358] width 53 height 16
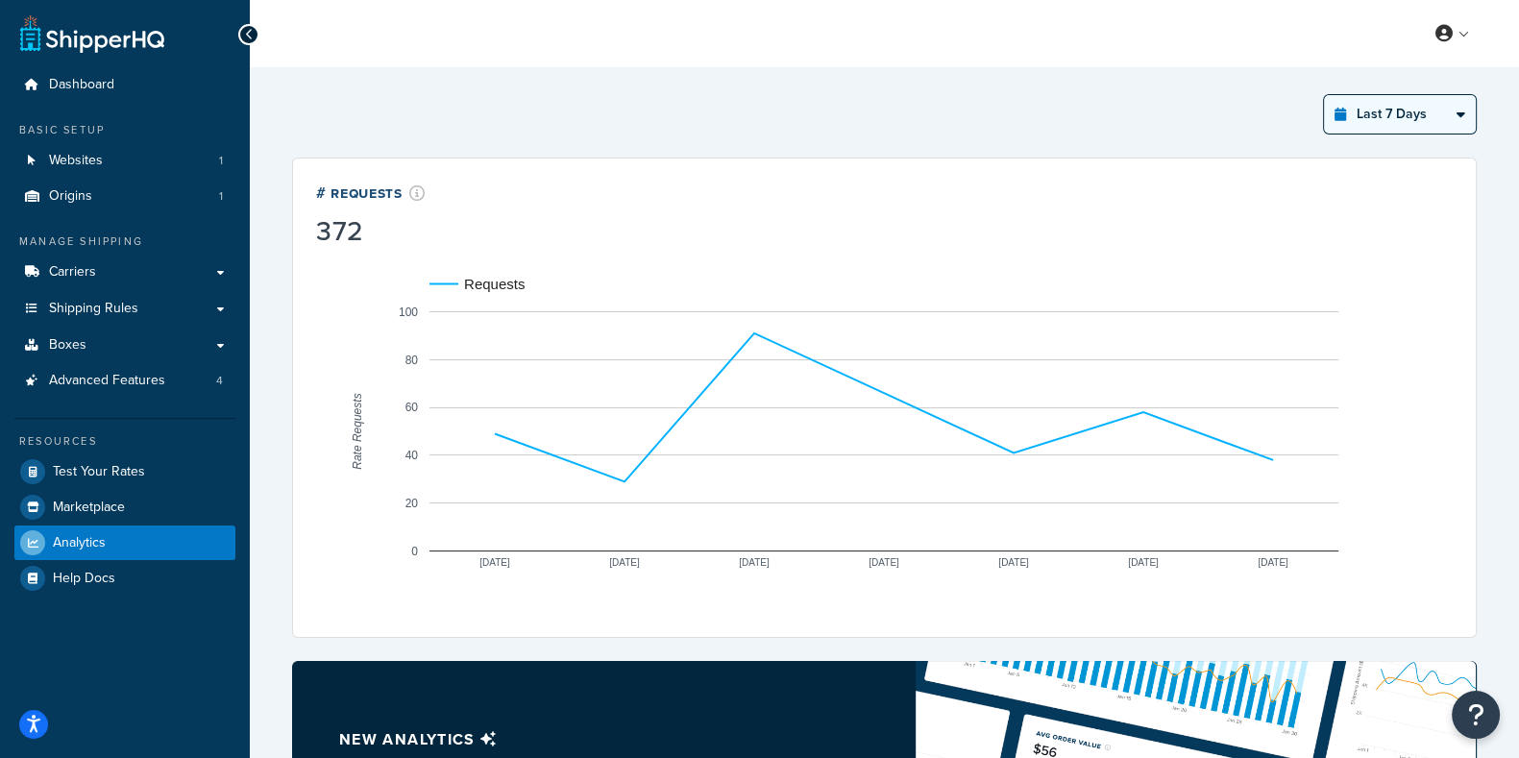
click at [1441, 115] on select "Last 24 Hours Last 7 Days Last 30 Days Last 3 Months Last 6 Months Last 12 Mont…" at bounding box center [1400, 114] width 152 height 38
click at [1325, 95] on select "Last 24 Hours Last 7 Days Last 30 Days Last 3 Months Last 6 Months Last 12 Mont…" at bounding box center [1400, 114] width 152 height 38
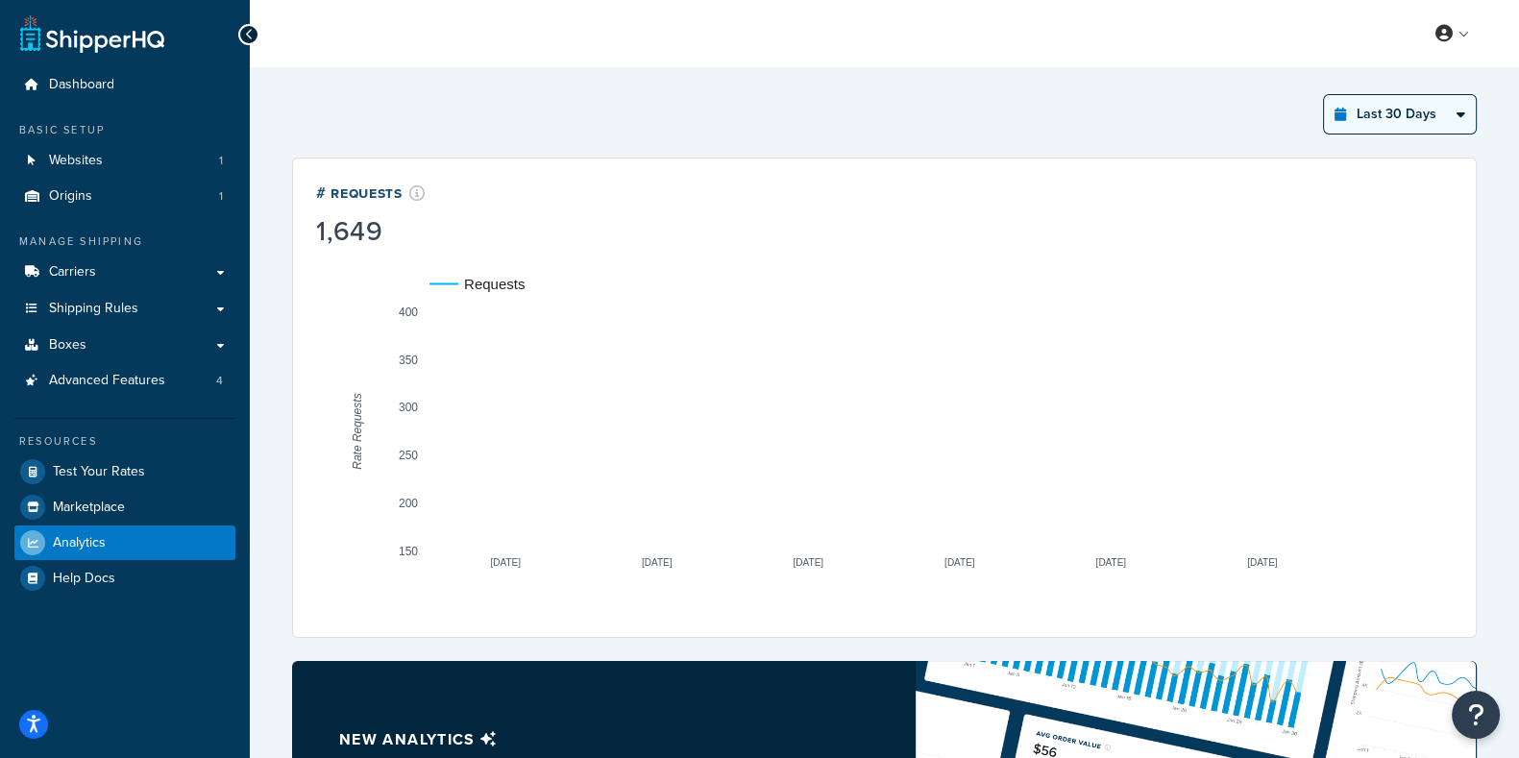
click at [1446, 113] on select "Last 24 Hours Last 7 Days Last 30 Days Last 3 Months Last 6 Months Last 12 Mont…" at bounding box center [1400, 114] width 152 height 38
select select "last_year"
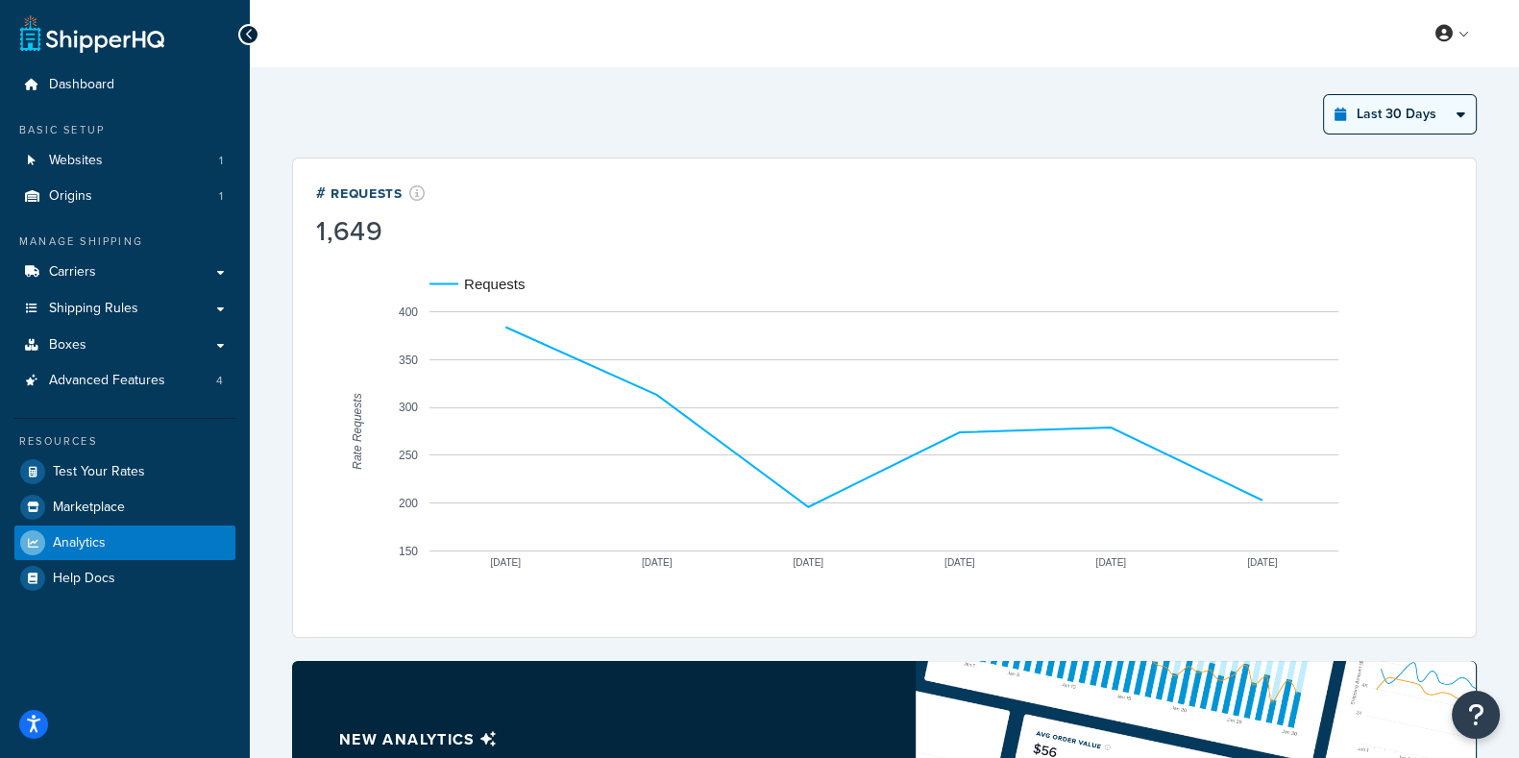
click at [1325, 95] on select "Last 24 Hours Last 7 Days Last 30 Days Last 3 Months Last 6 Months Last 12 Mont…" at bounding box center [1400, 114] width 152 height 38
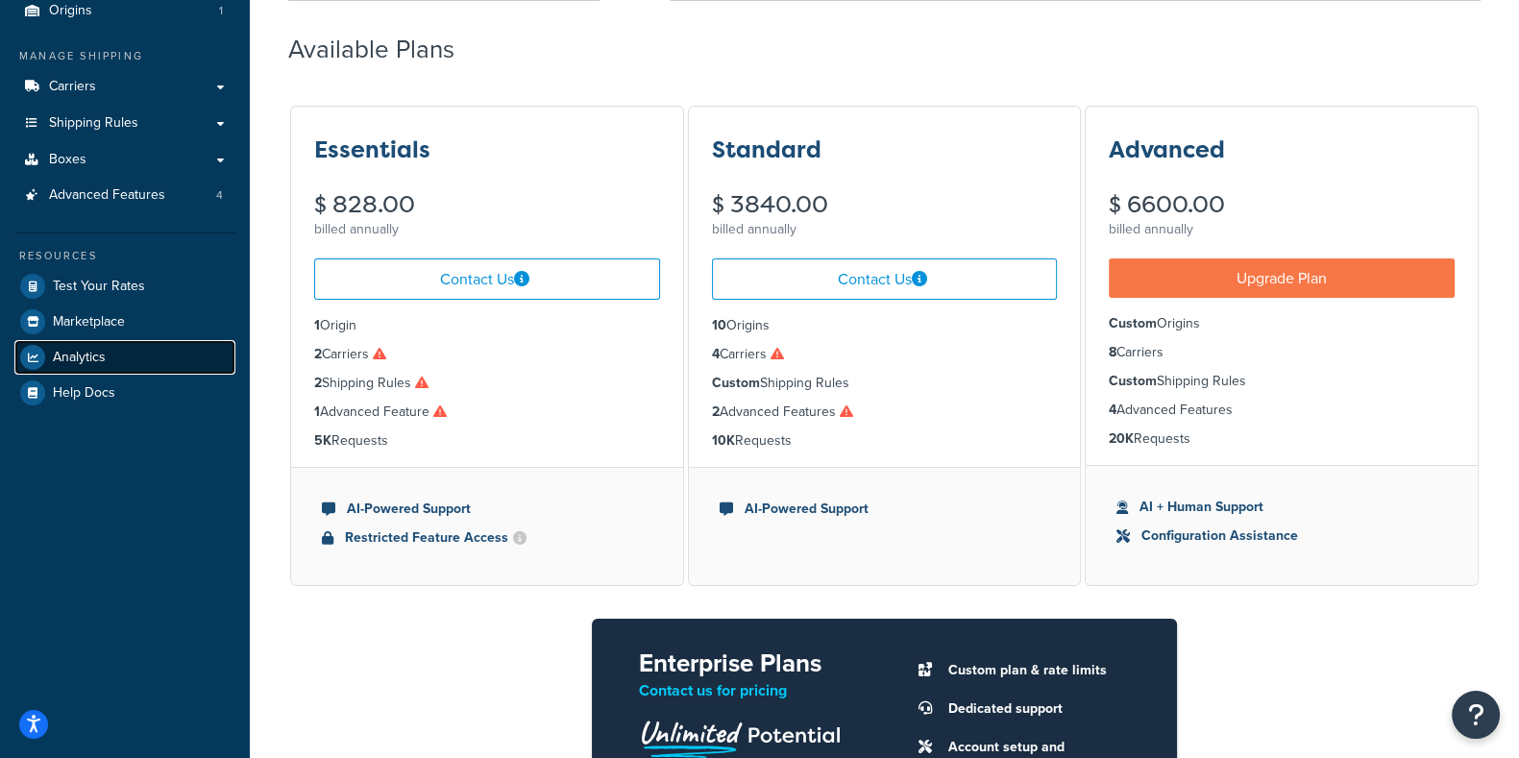
click at [89, 370] on link "Analytics" at bounding box center [124, 357] width 221 height 35
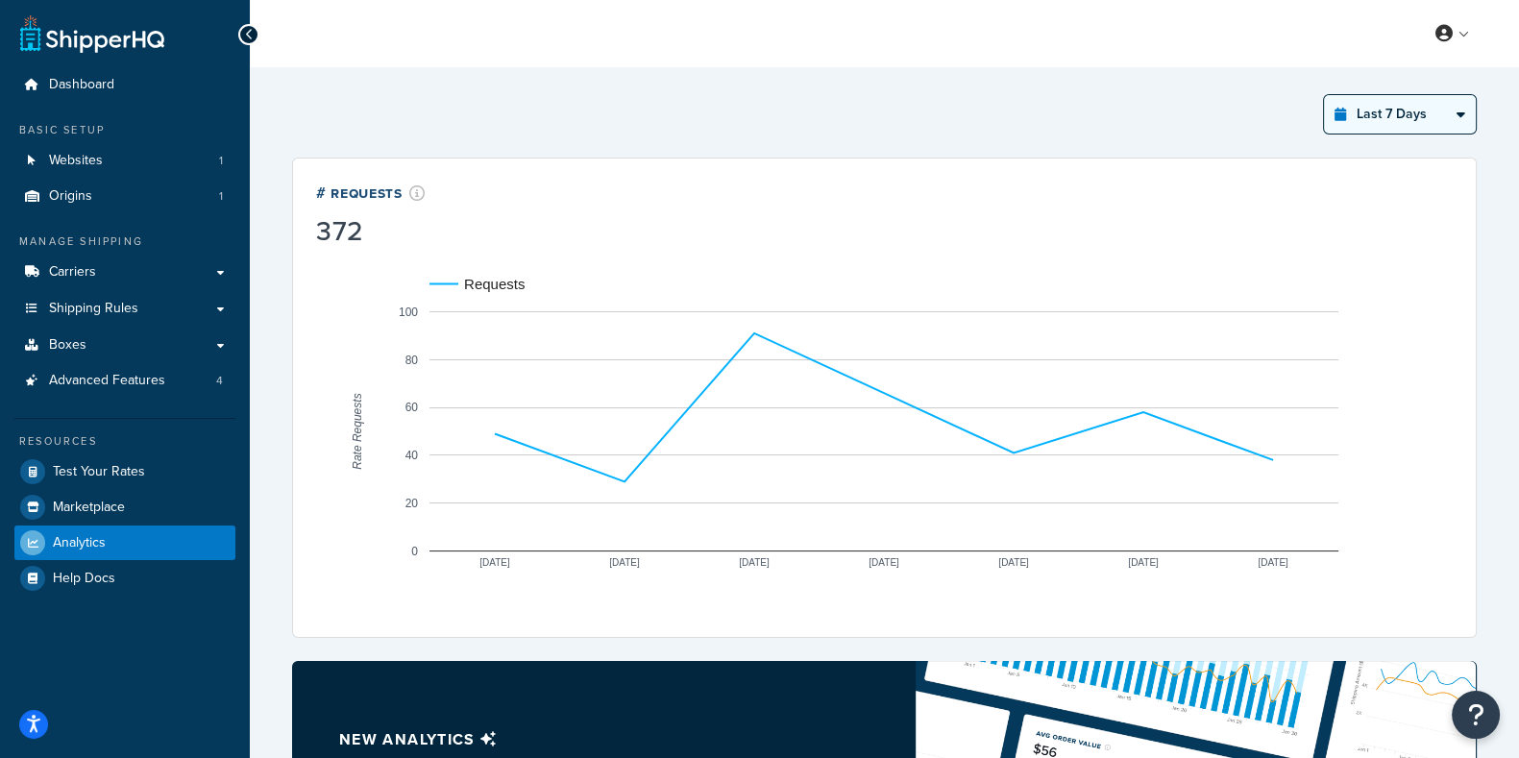
click at [1399, 120] on select "Last 24 Hours Last 7 Days Last 30 Days Last 3 Months Last 6 Months Last 12 Mont…" at bounding box center [1400, 114] width 152 height 38
select select "last_year"
click at [1325, 95] on select "Last 24 Hours Last 7 Days Last 30 Days Last 3 Months Last 6 Months Last 12 Mont…" at bounding box center [1400, 114] width 152 height 38
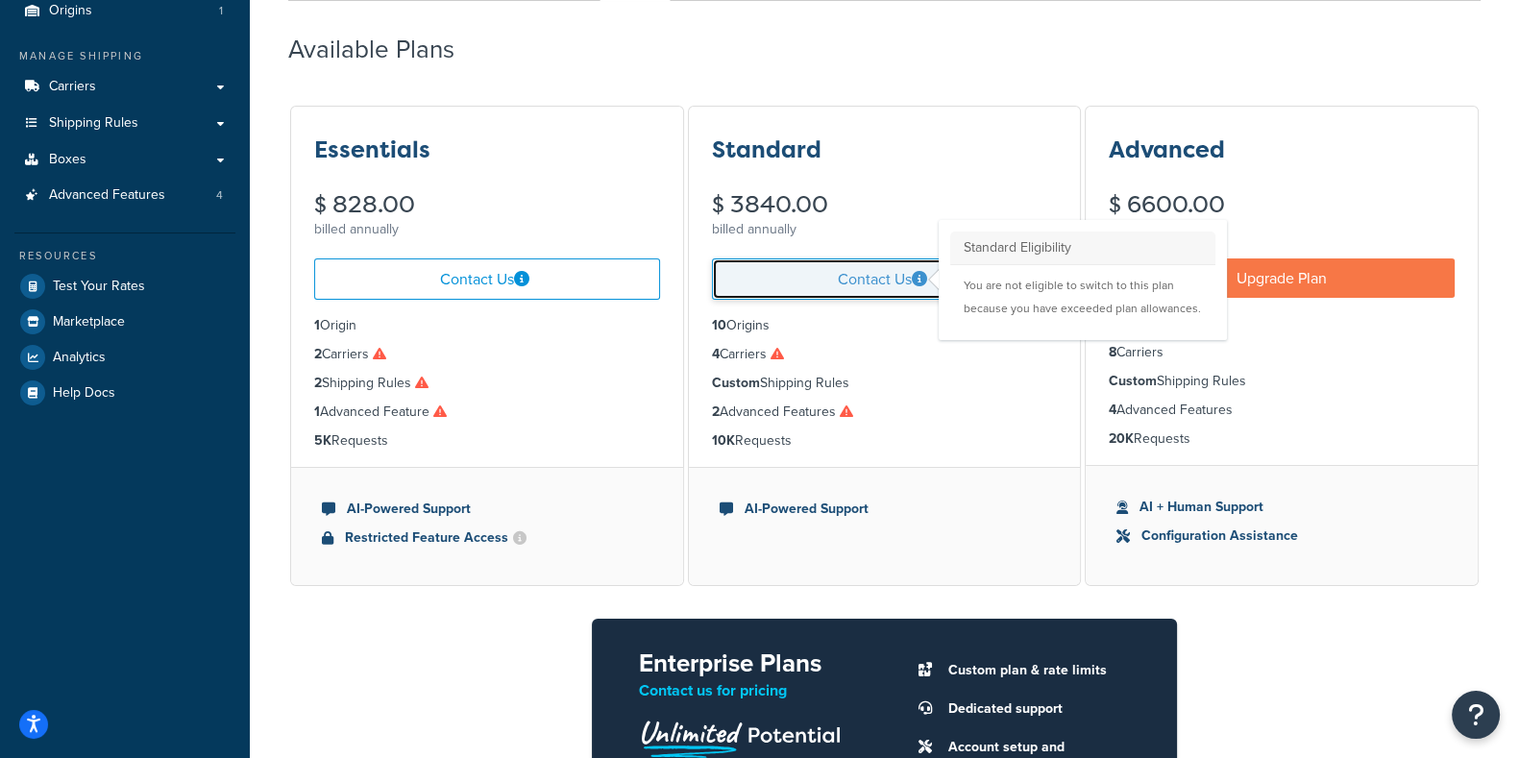
click at [877, 281] on link "Contact Us Standard Eligibility You are not eligible to switch to this plan bec…" at bounding box center [885, 278] width 346 height 41
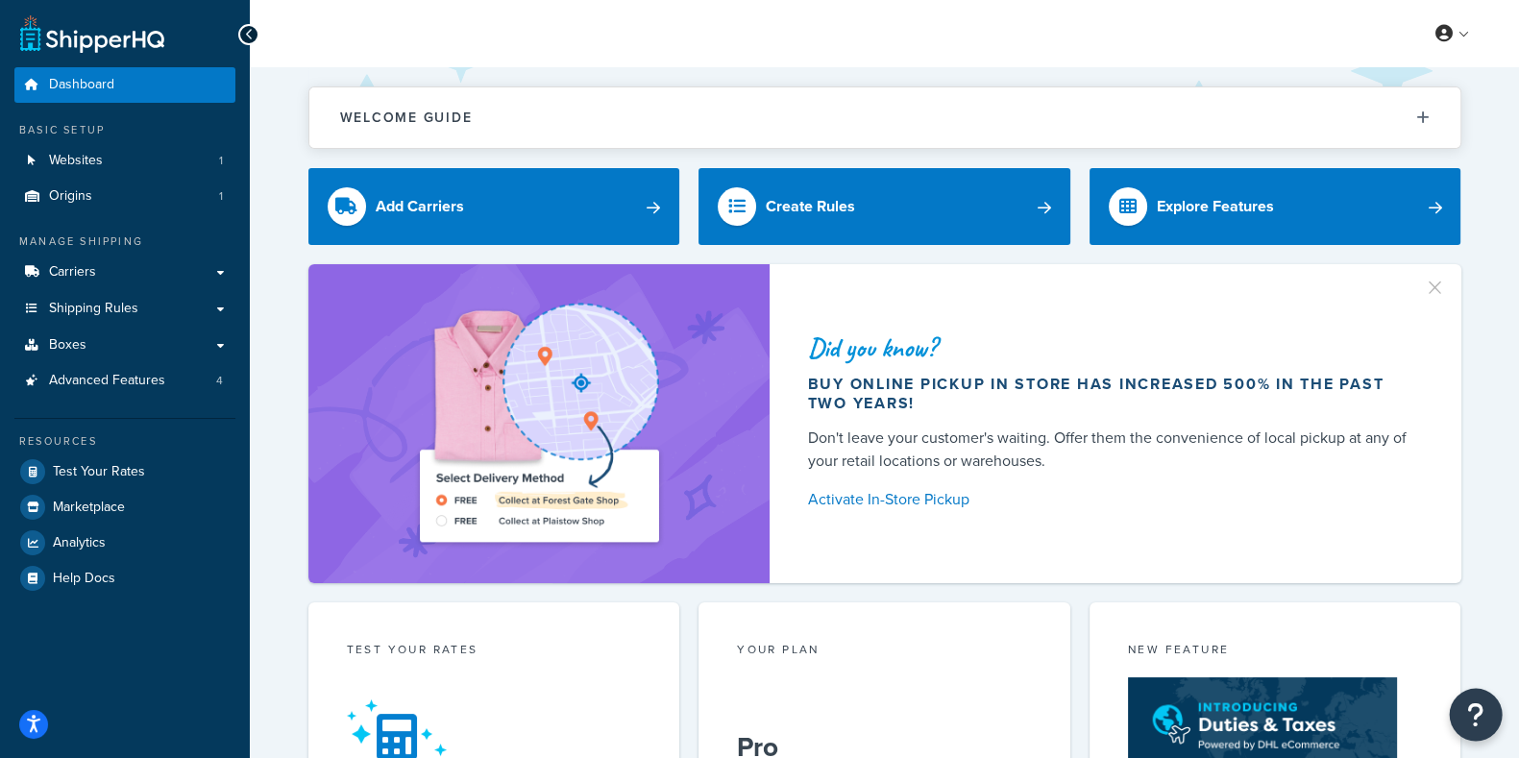
click at [1475, 707] on icon "Open Resource Center" at bounding box center [1476, 714] width 18 height 27
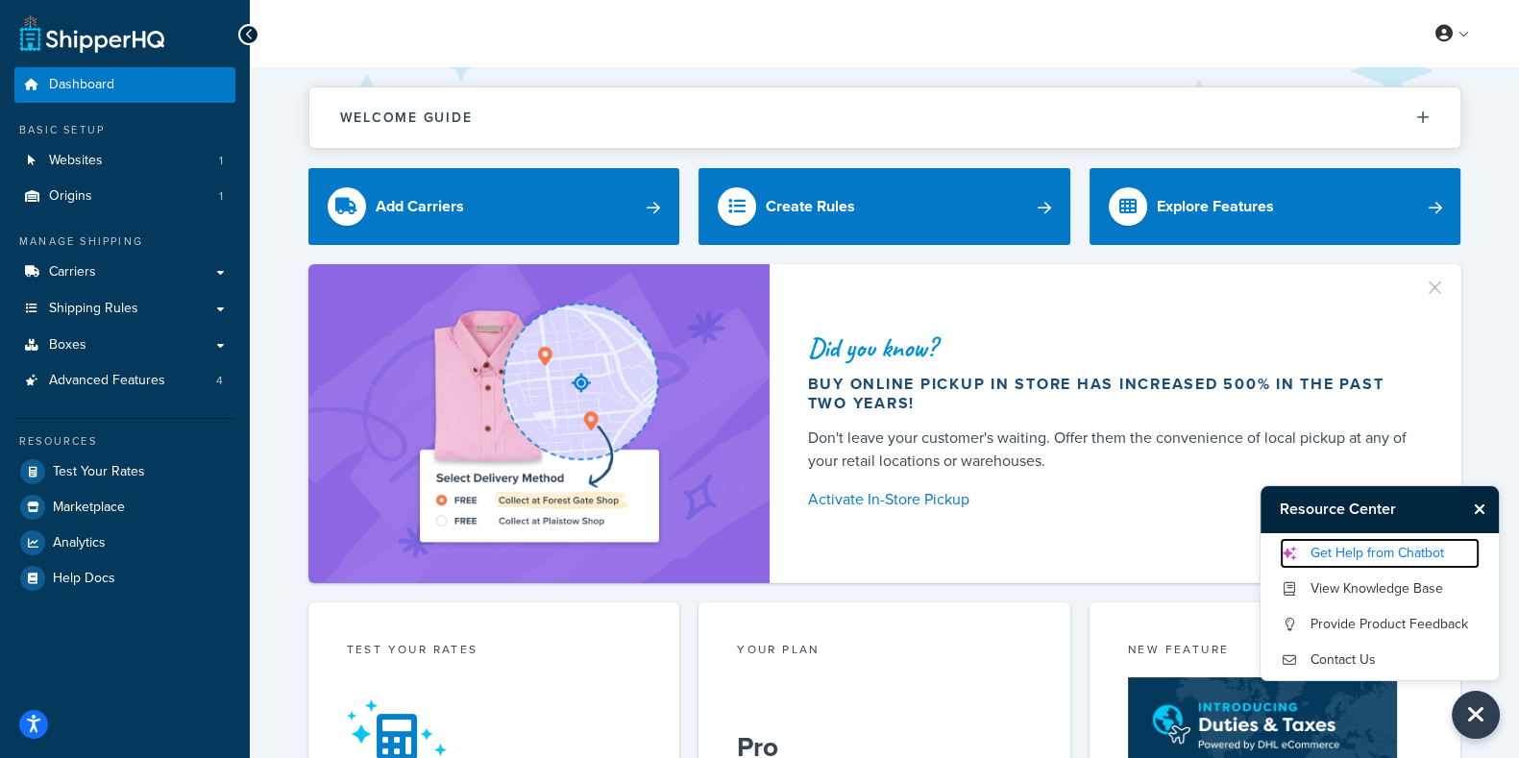
click at [1399, 547] on link "Get Help from Chatbot" at bounding box center [1380, 553] width 200 height 31
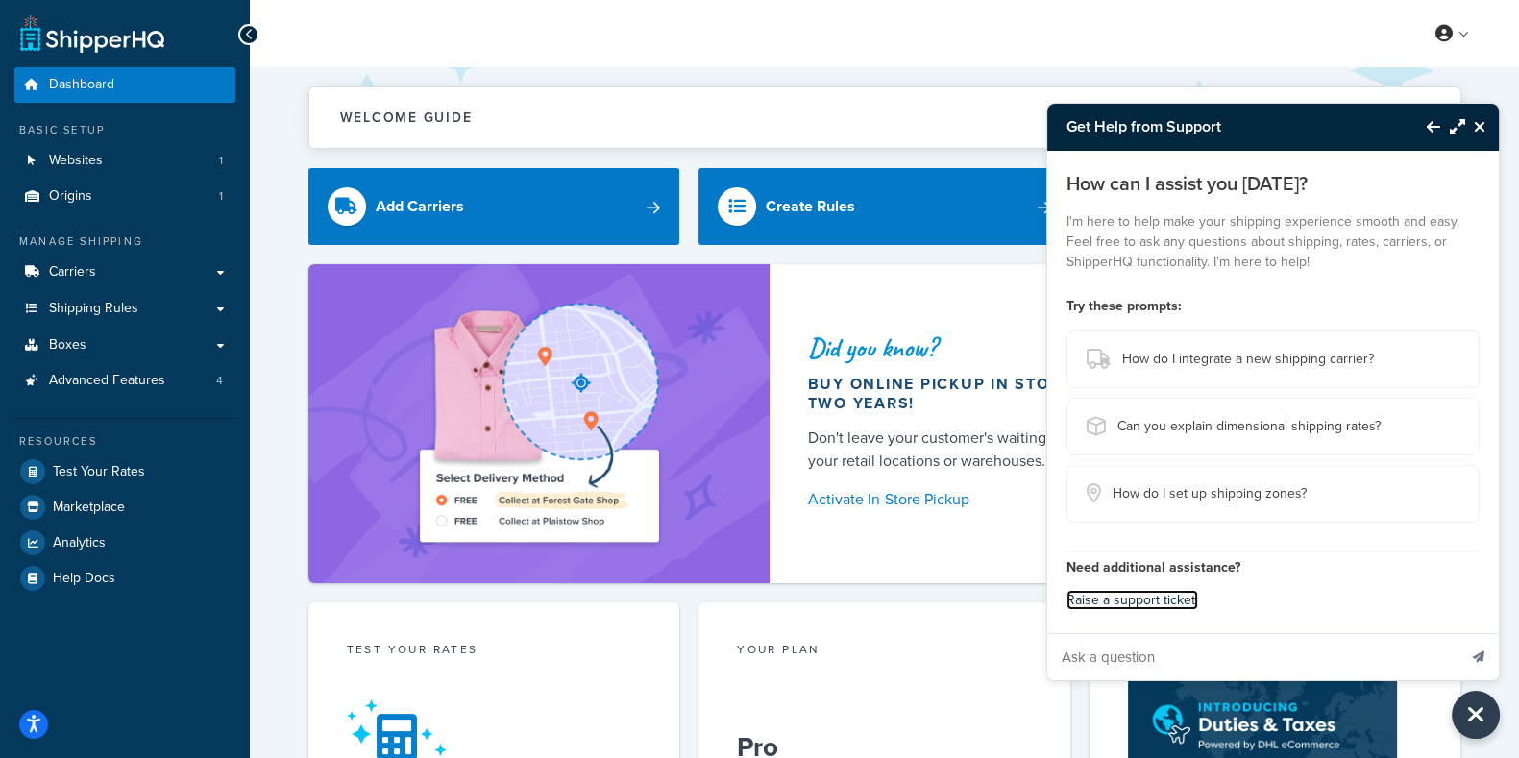
click at [1162, 601] on link "Raise a support ticket." at bounding box center [1132, 600] width 132 height 20
